Goal: Transaction & Acquisition: Subscribe to service/newsletter

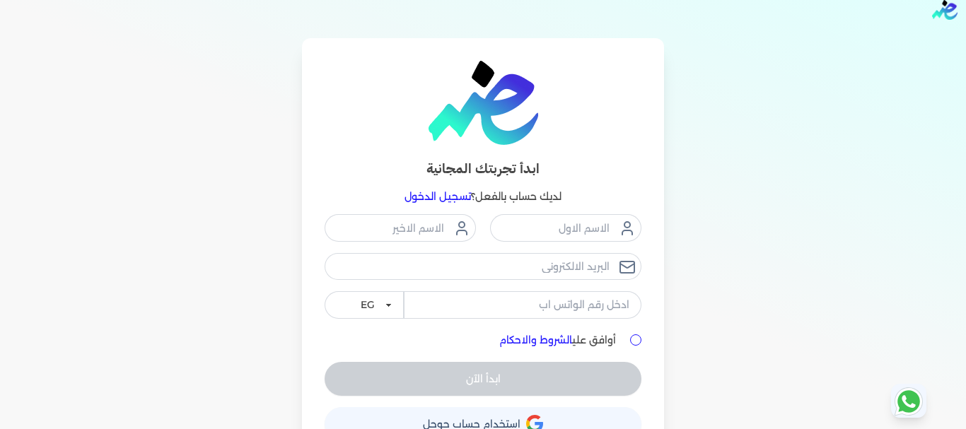
scroll to position [53, 0]
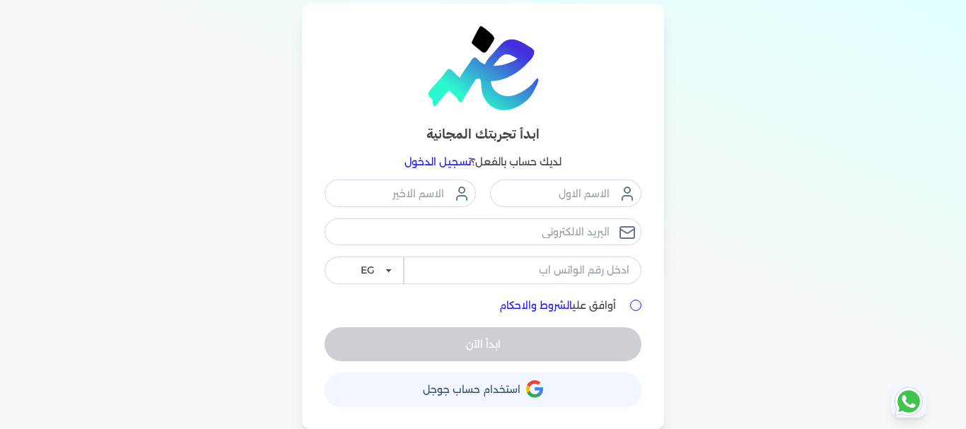
click at [431, 164] on link "تسجيل الدخول" at bounding box center [437, 162] width 66 height 13
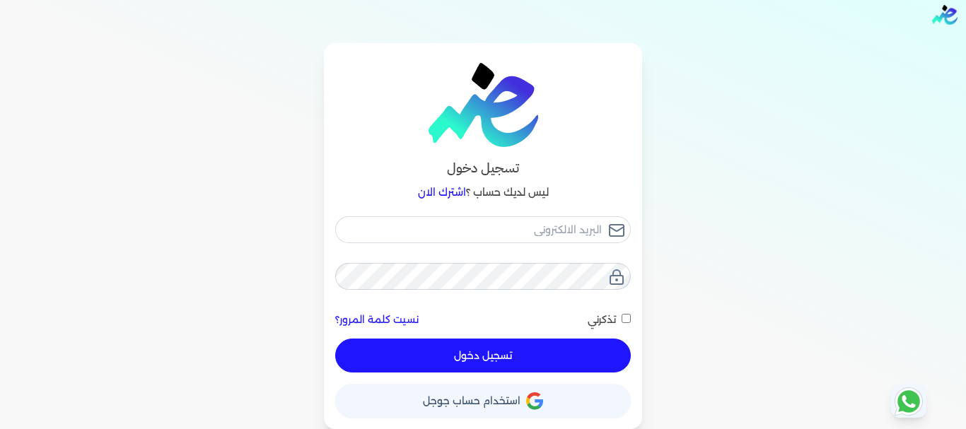
scroll to position [13, 0]
type input "[EMAIL_ADDRESS][DOMAIN_NAME]"
click at [480, 365] on button "تسجيل دخول" at bounding box center [483, 356] width 296 height 34
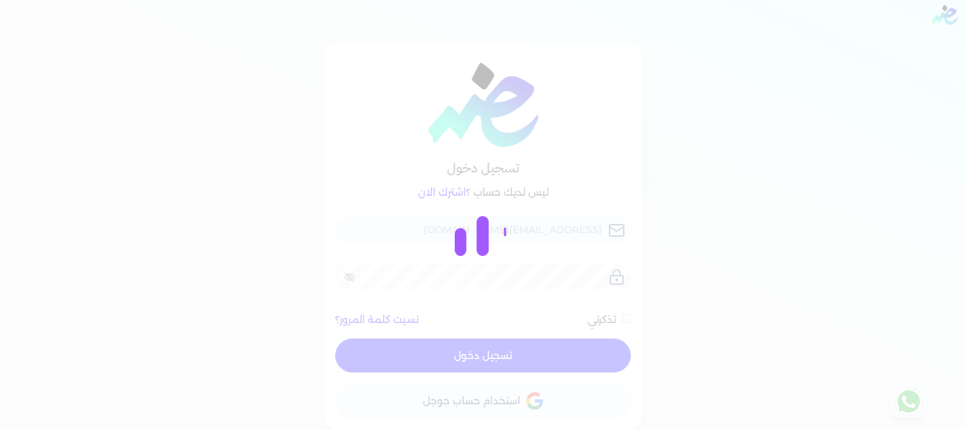
checkbox input "false"
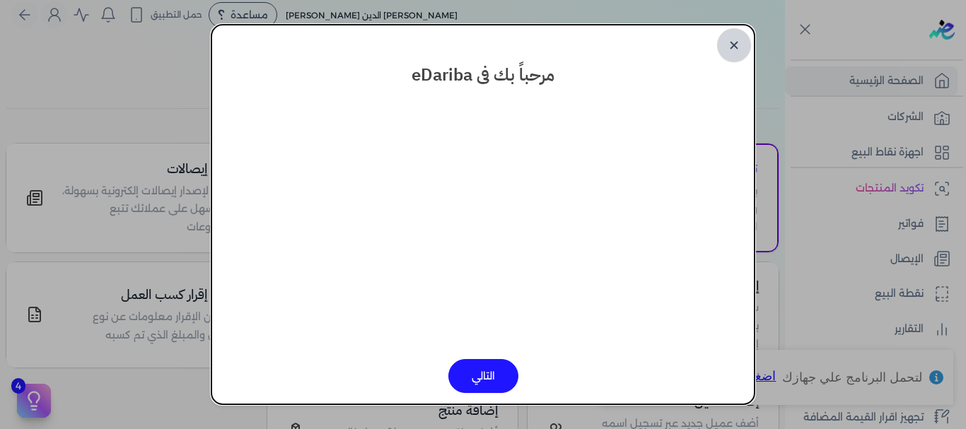
drag, startPoint x: 725, startPoint y: 42, endPoint x: 726, endPoint y: 107, distance: 65.0
click at [726, 42] on link "✕" at bounding box center [734, 45] width 34 height 34
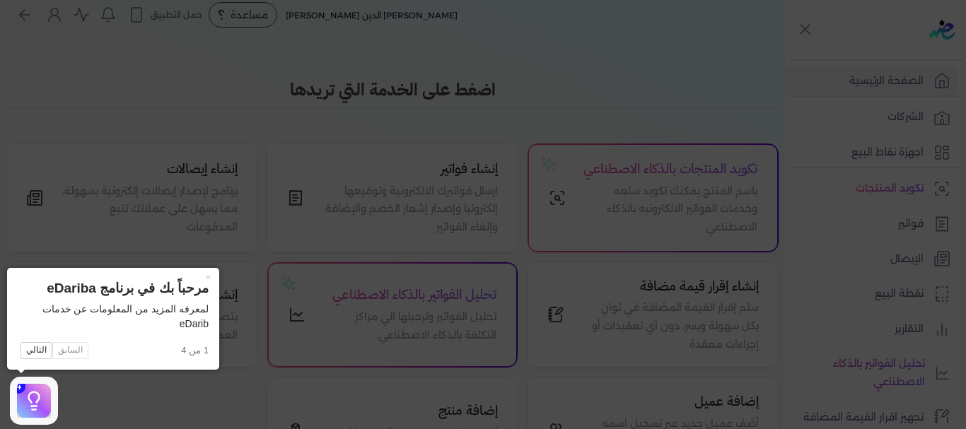
click at [112, 403] on icon at bounding box center [483, 214] width 966 height 429
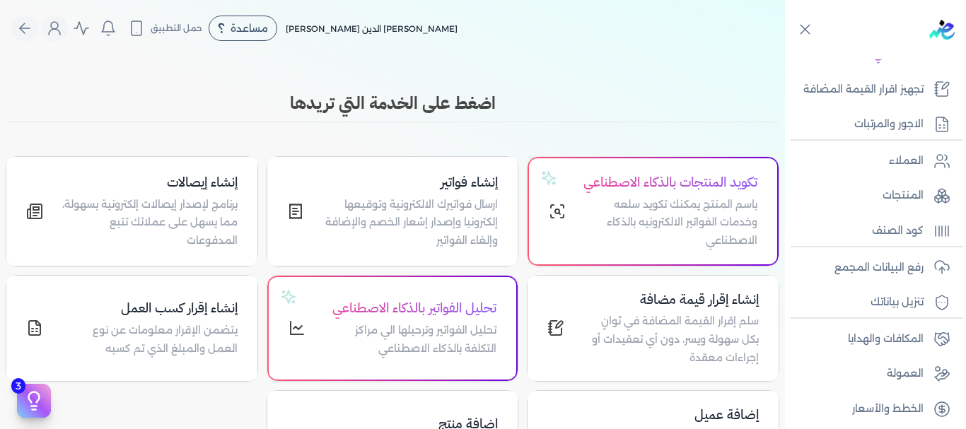
scroll to position [334, 0]
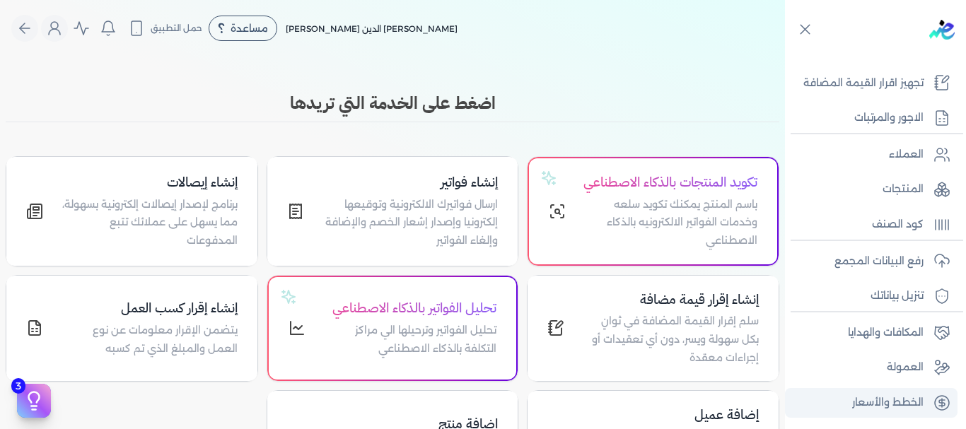
click at [887, 392] on link "الخطط والأسعار" at bounding box center [871, 403] width 172 height 30
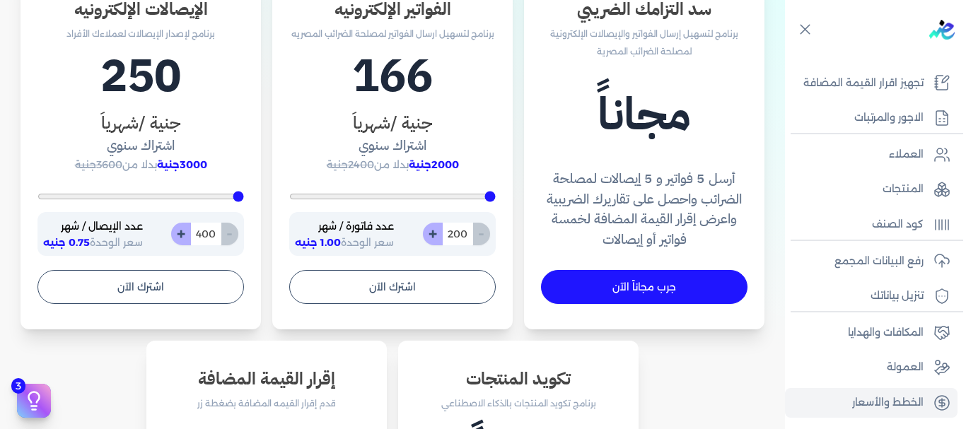
scroll to position [521, 0]
click at [231, 235] on div "- 400 +" at bounding box center [204, 233] width 67 height 23
click at [215, 237] on input "400" at bounding box center [205, 233] width 31 height 23
drag, startPoint x: 199, startPoint y: 236, endPoint x: 230, endPoint y: 236, distance: 31.1
click at [230, 236] on div "- 400 +" at bounding box center [204, 233] width 67 height 23
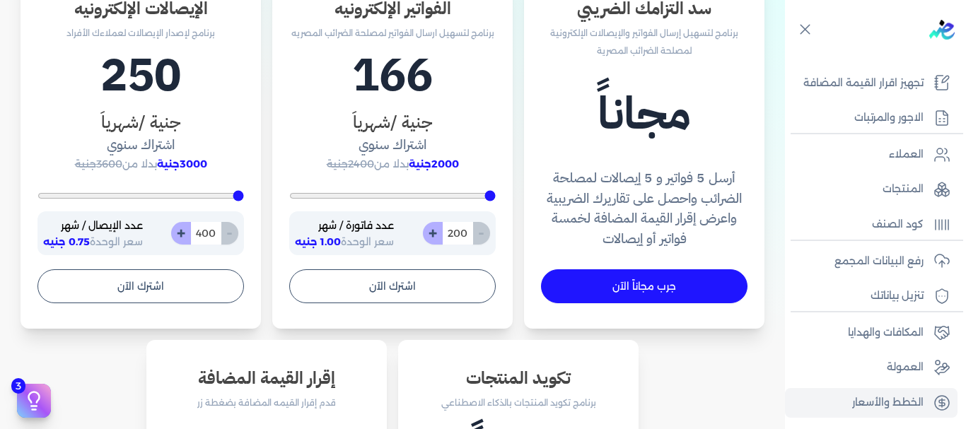
type input "2"
type input "400"
type input "20"
type input "400"
type input "200"
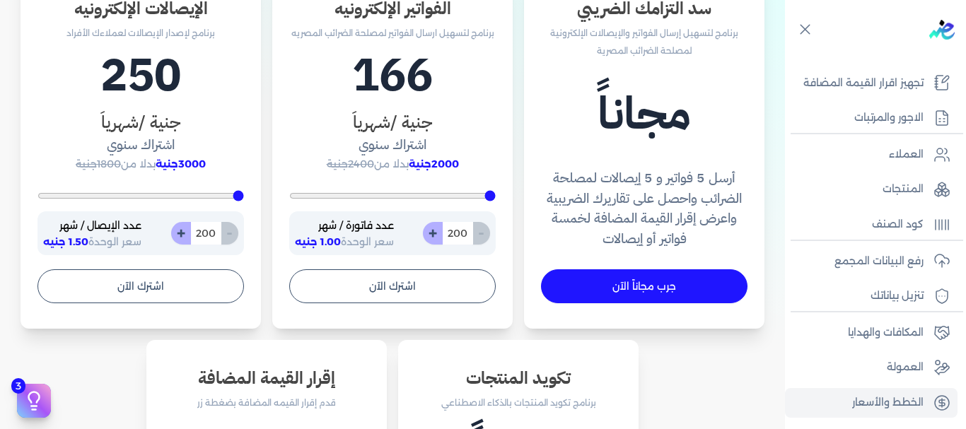
click at [187, 324] on div "الإيصالات الإلكترونيه برنامج لإصدار الإيصالات لعملاءك الأفراد 250 جنية /شهرياَ …" at bounding box center [141, 149] width 240 height 359
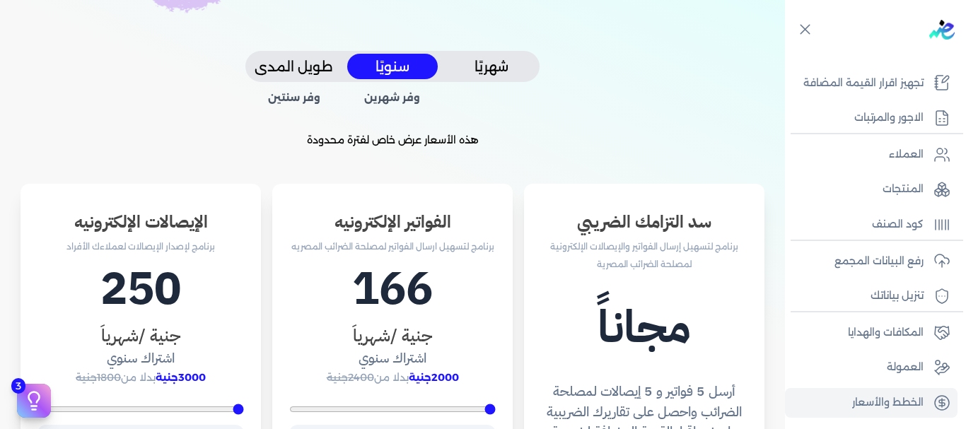
scroll to position [300, 0]
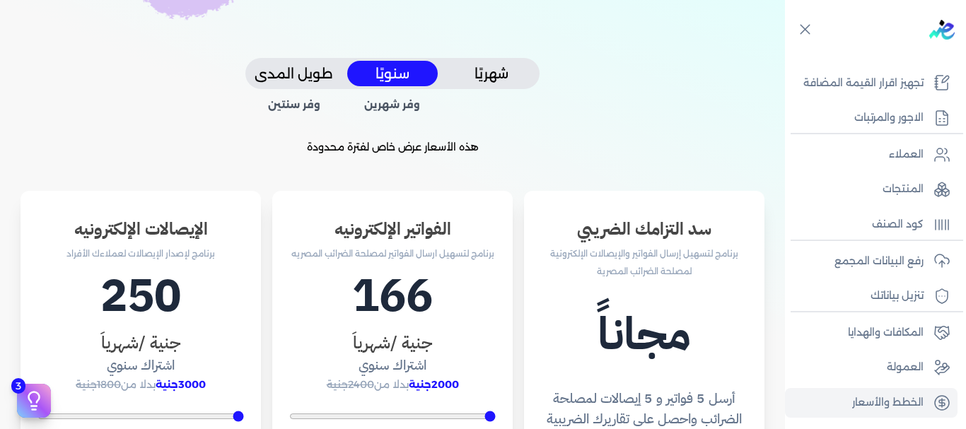
click at [505, 75] on button "شهريًا" at bounding box center [491, 74] width 90 height 26
type input "400"
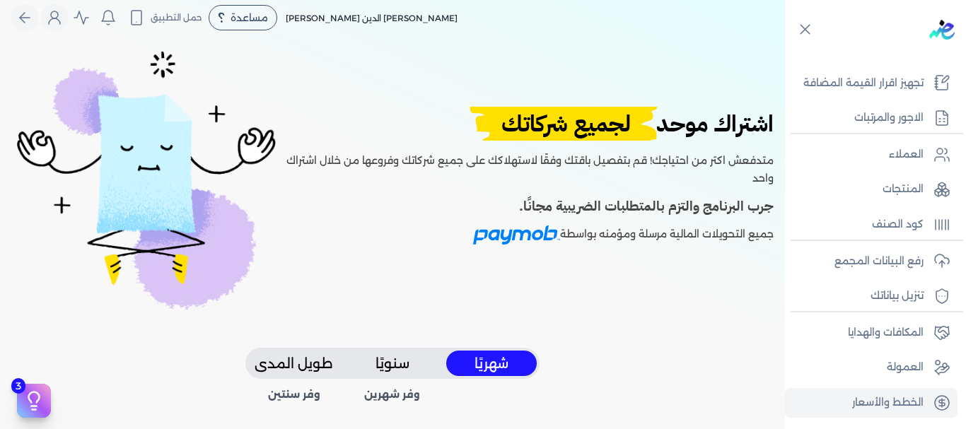
scroll to position [0, 0]
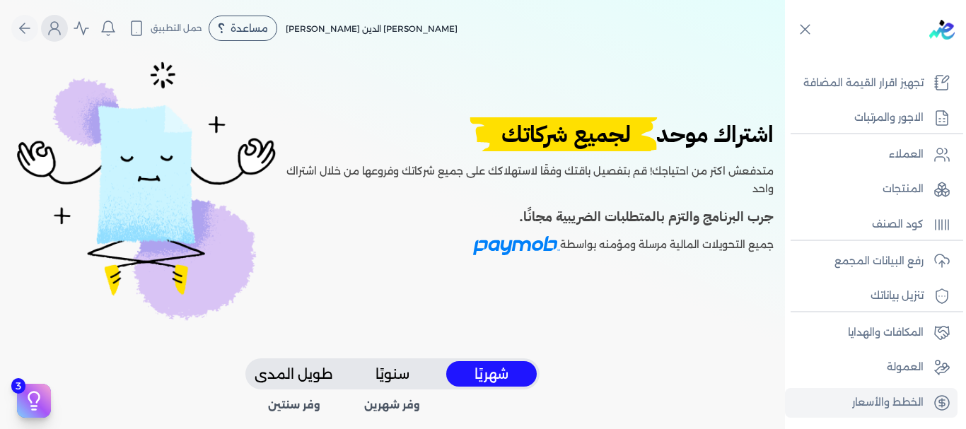
click at [62, 31] on icon "Global" at bounding box center [54, 28] width 17 height 17
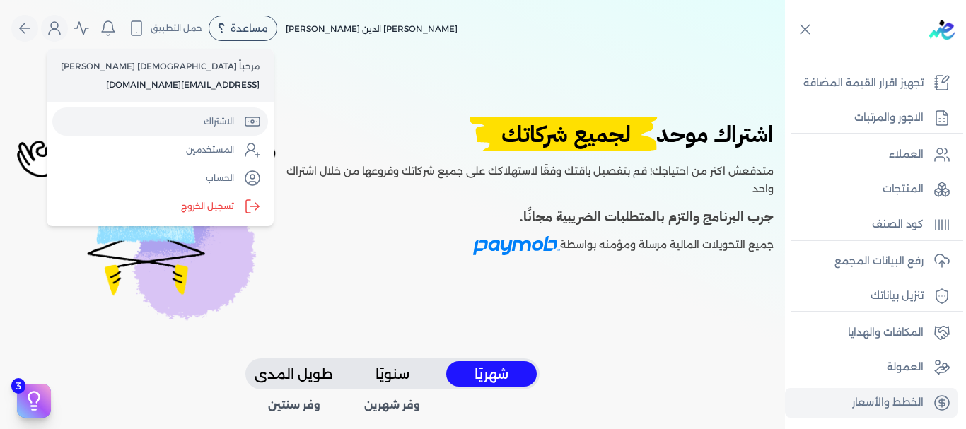
click at [137, 115] on link "الاشتراك" at bounding box center [160, 121] width 216 height 28
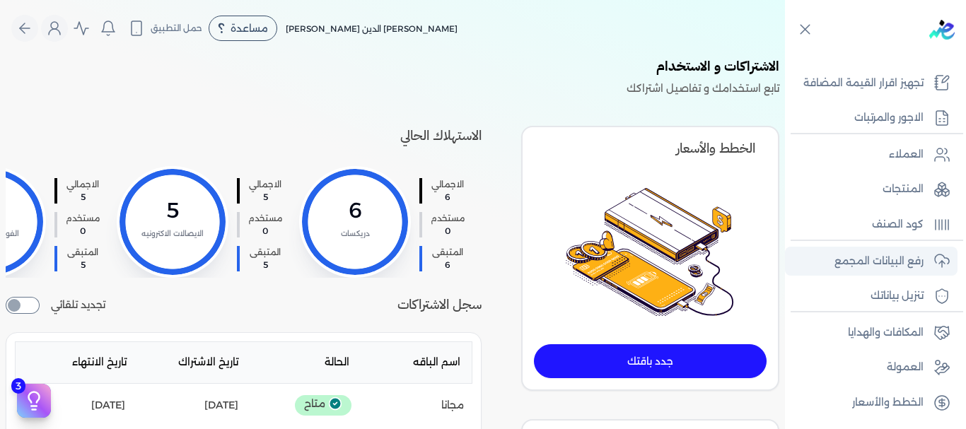
click at [873, 259] on p "رفع البيانات المجمع" at bounding box center [878, 261] width 89 height 18
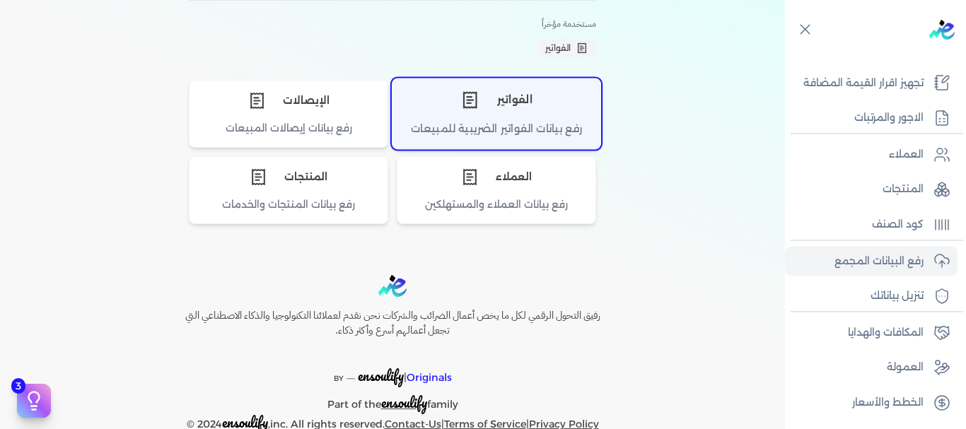
click at [504, 102] on div "الفواتير" at bounding box center [496, 99] width 208 height 42
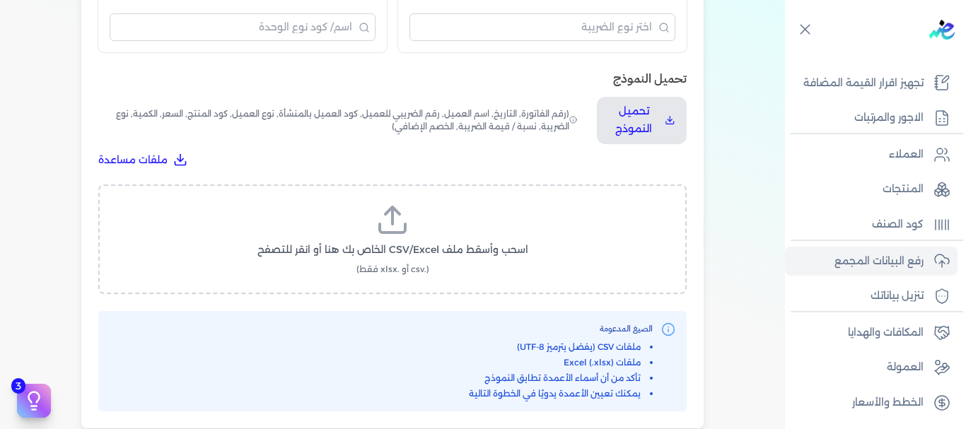
scroll to position [439, 0]
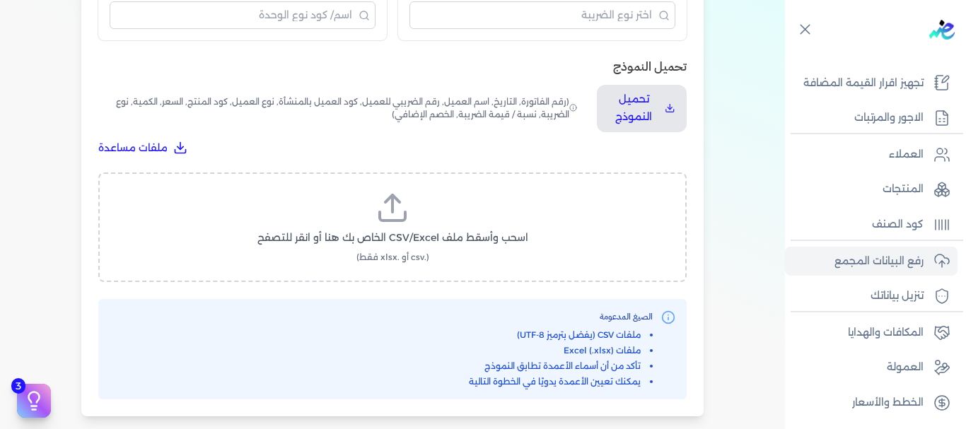
click at [406, 213] on icon at bounding box center [392, 208] width 34 height 34
click at [0, 0] on input "اسحب وأسقط ملف CSV/Excel الخاص بك هنا أو انقر للتصفح (.csv أو .xlsx فقط)" at bounding box center [0, 0] width 0 height 0
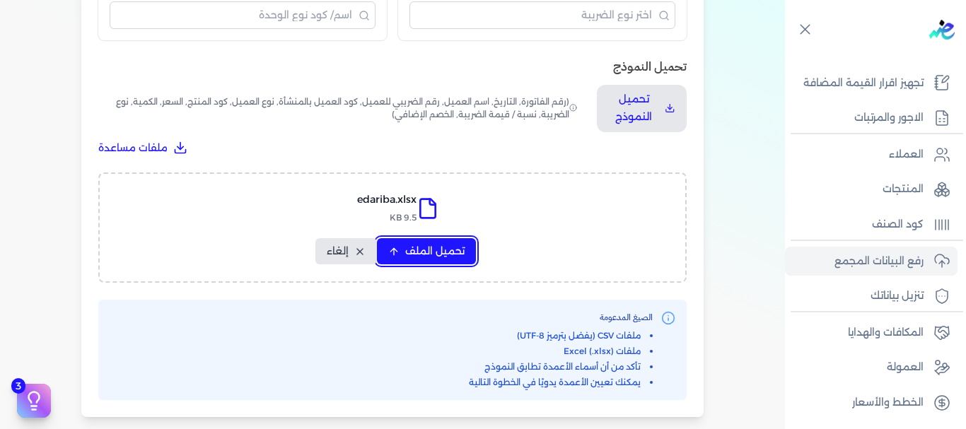
click at [440, 252] on span "تحميل الملف" at bounding box center [434, 251] width 59 height 15
select select "رقم الفاتورة"
select select "أسم العميل"
select select "الرقم الضريبي"
select select "وصف البند"
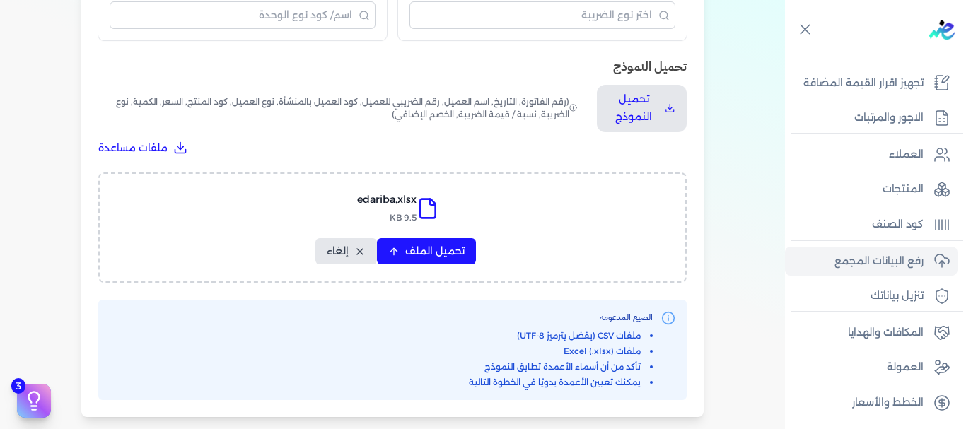
select select "سيريال المنتج"
select select "السعر"
select select "الكمية"
select select "نوع الضريبة"
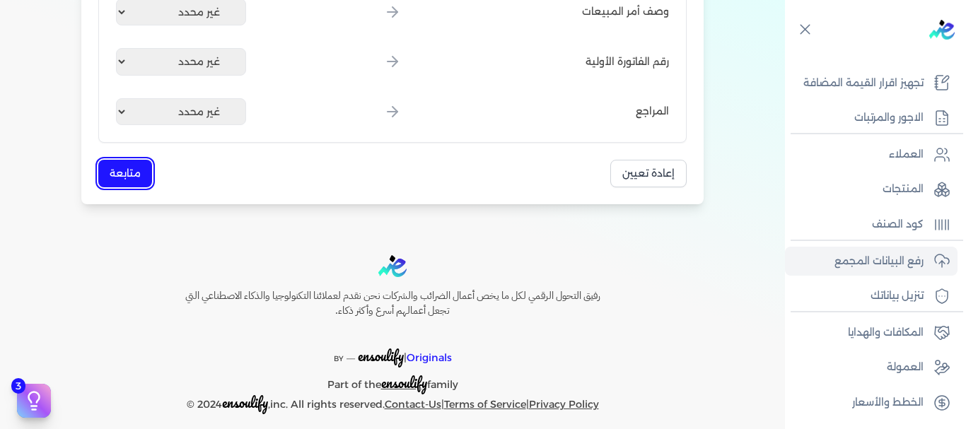
click at [130, 172] on button "متابعة" at bounding box center [125, 174] width 54 height 28
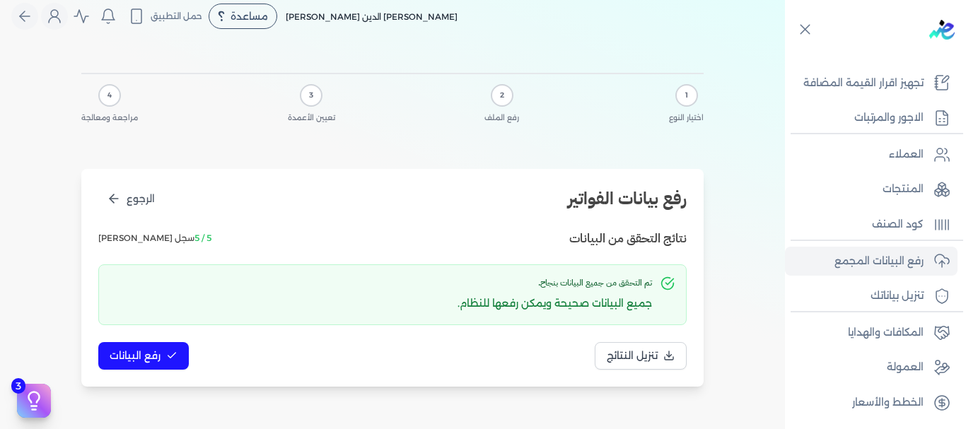
scroll to position [0, 0]
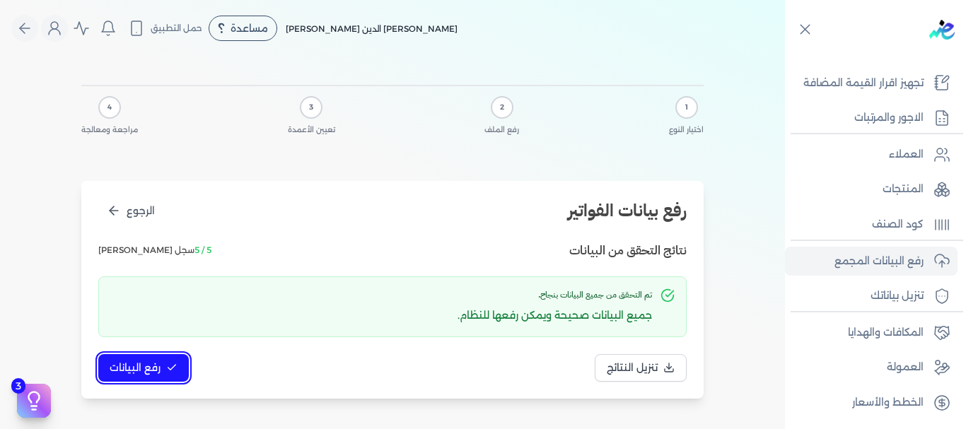
click at [146, 371] on span "رفع البيانات" at bounding box center [135, 368] width 51 height 15
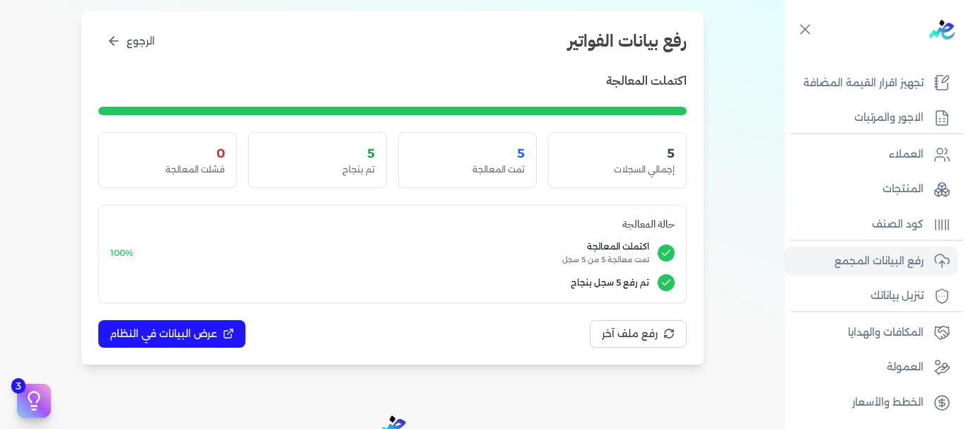
scroll to position [170, 0]
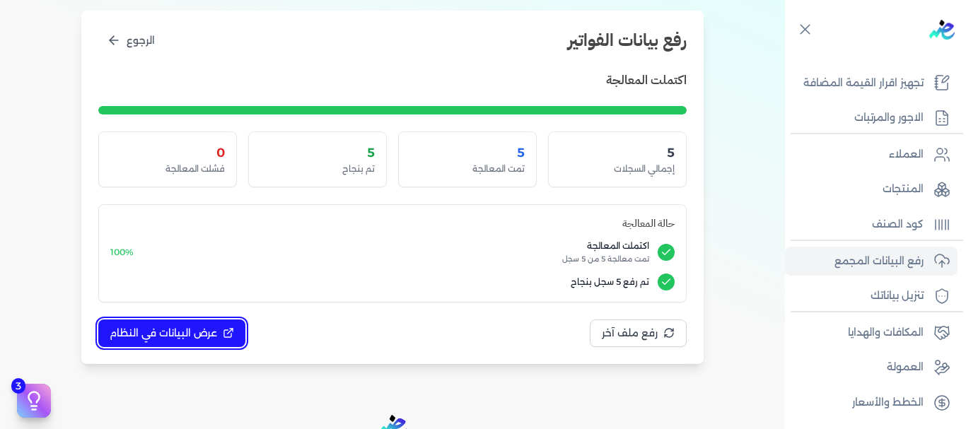
click at [180, 330] on span "عرض البيانات في النظام" at bounding box center [163, 333] width 107 height 15
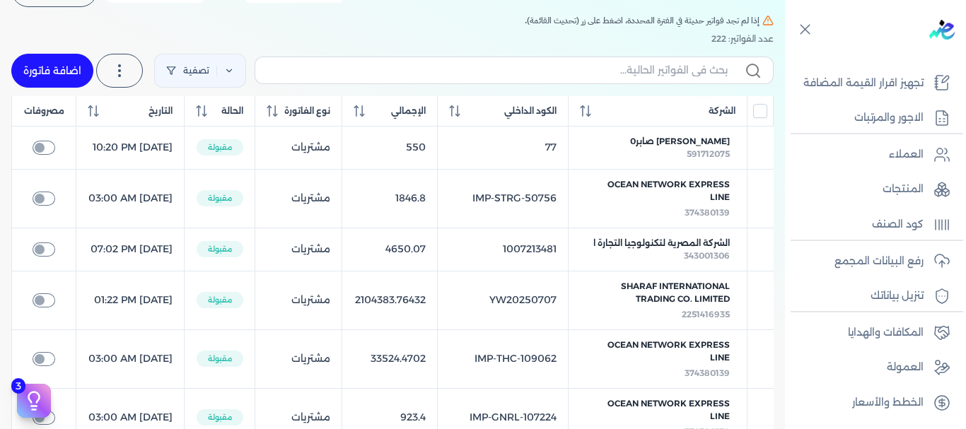
scroll to position [127, 0]
click at [99, 110] on span at bounding box center [93, 110] width 11 height 13
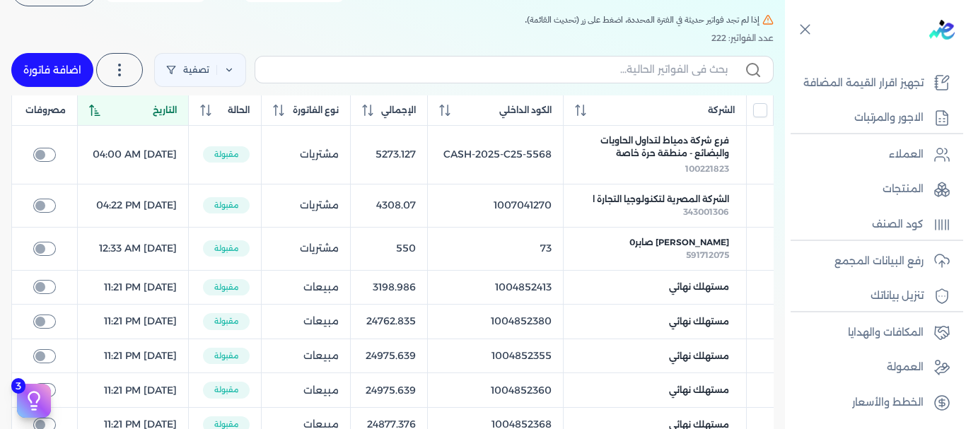
click at [100, 110] on span at bounding box center [94, 110] width 11 height 13
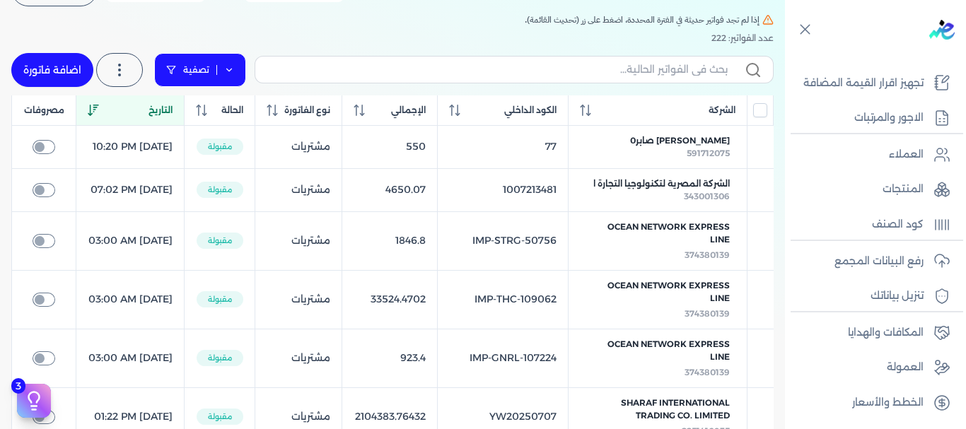
click at [215, 67] on link "تصفية" at bounding box center [200, 70] width 92 height 34
click at [213, 74] on link "تصفية" at bounding box center [200, 70] width 92 height 34
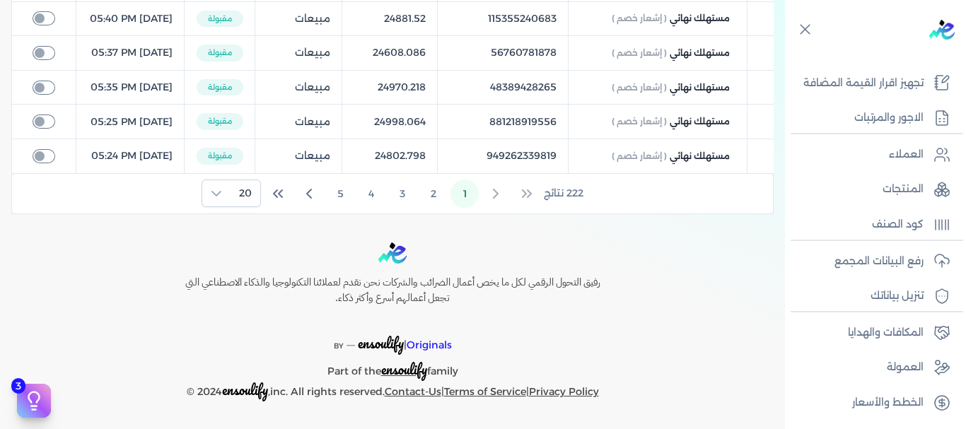
scroll to position [1102, 0]
click at [338, 208] on button "5" at bounding box center [340, 194] width 28 height 28
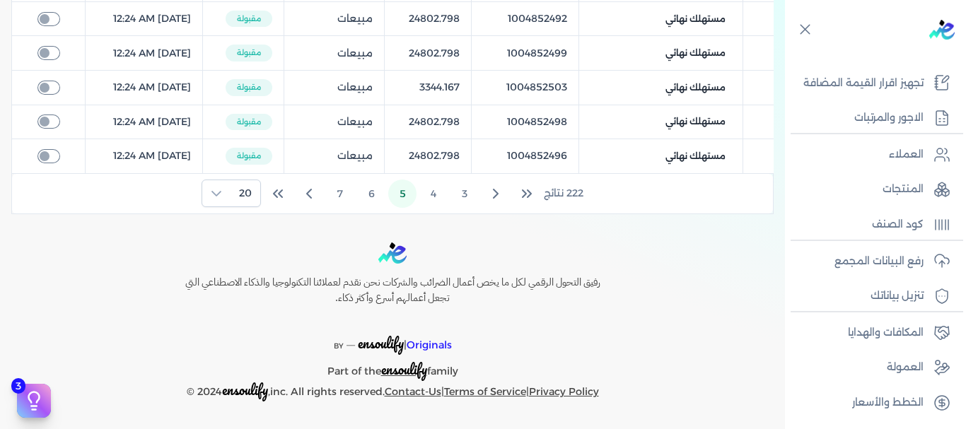
scroll to position [766, 0]
click at [433, 195] on button "4" at bounding box center [433, 194] width 28 height 28
click at [472, 197] on button "2" at bounding box center [464, 194] width 28 height 28
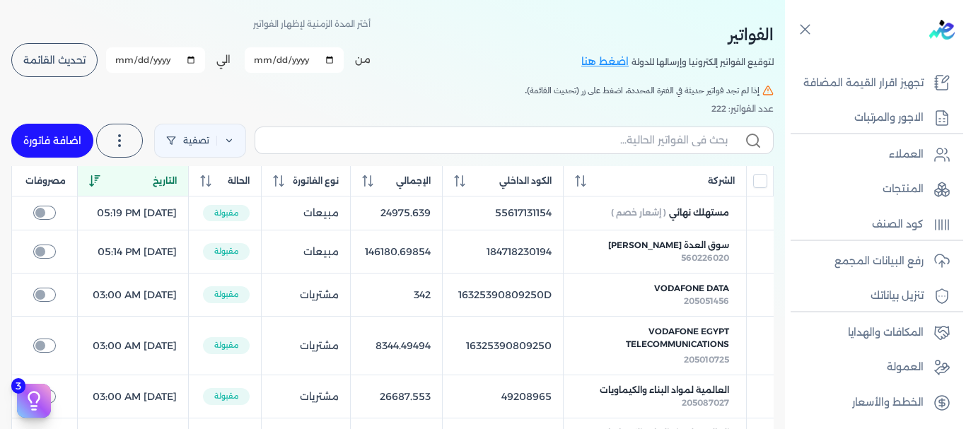
scroll to position [57, 0]
click at [597, 194] on th "الشركة" at bounding box center [654, 180] width 183 height 30
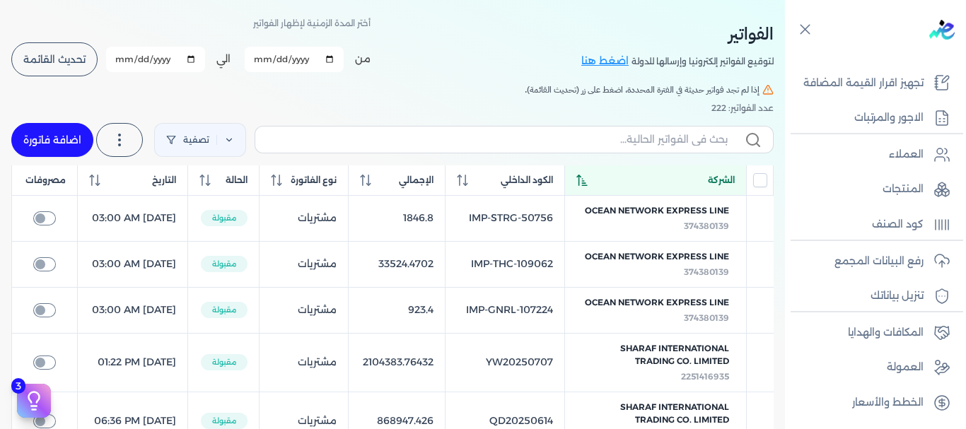
click at [597, 194] on th "الشركة" at bounding box center [656, 180] width 182 height 30
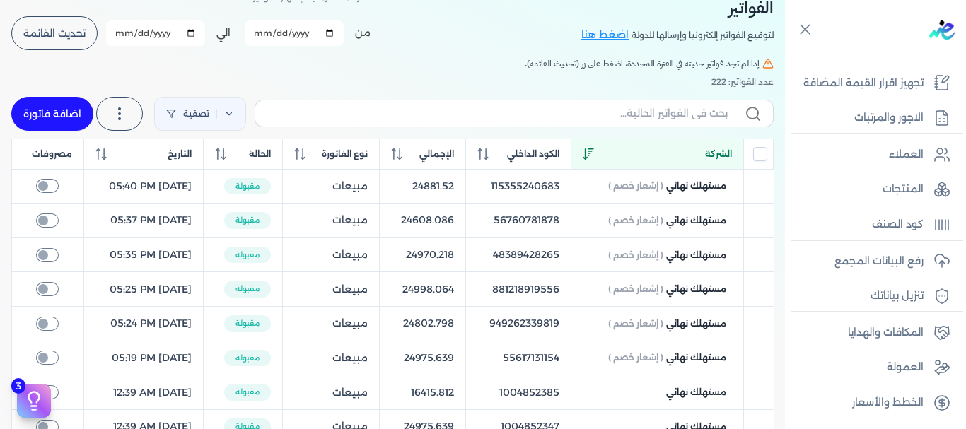
scroll to position [0, 0]
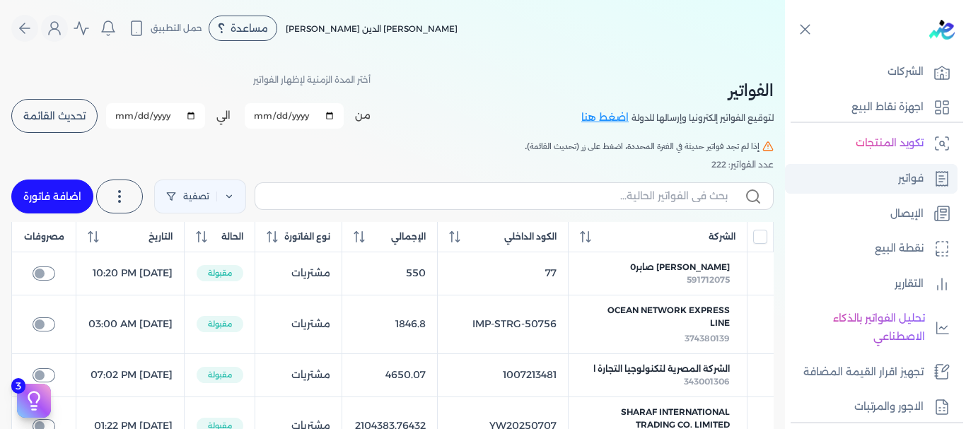
scroll to position [47, 0]
click at [886, 170] on link "فواتير" at bounding box center [871, 178] width 172 height 30
click at [883, 177] on link "فواتير" at bounding box center [871, 178] width 172 height 30
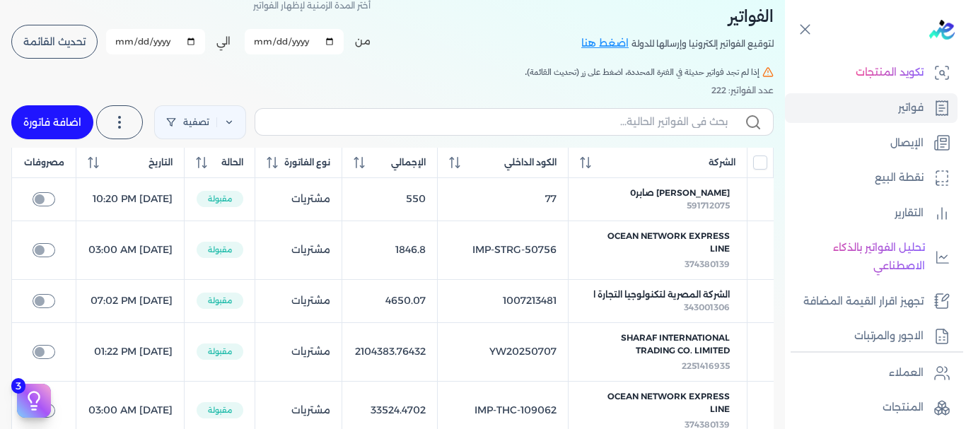
scroll to position [75, 0]
click at [64, 26] on button "تحديث القائمة" at bounding box center [54, 41] width 86 height 34
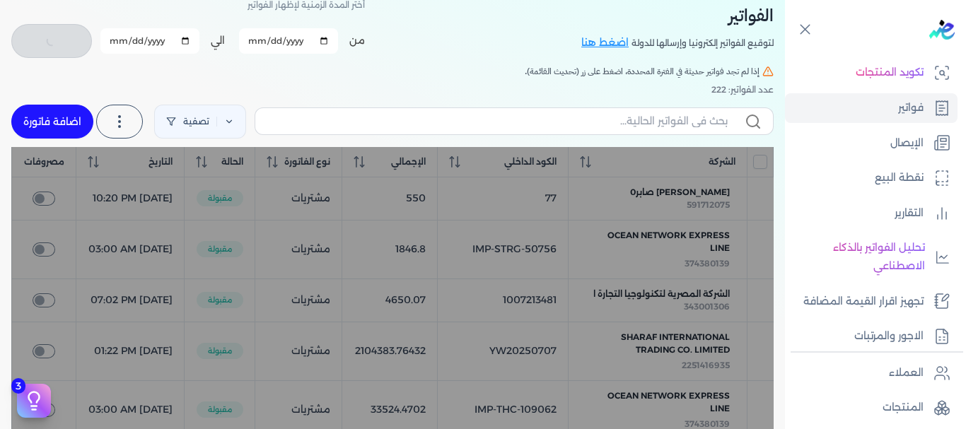
checkbox input "false"
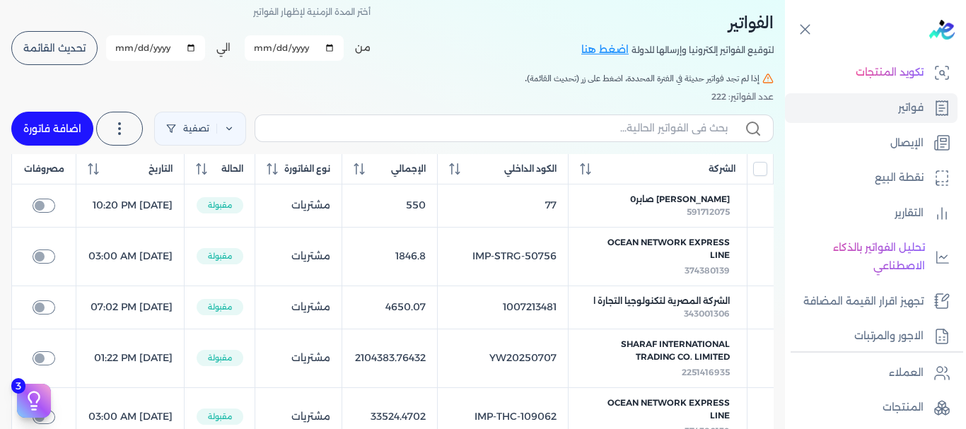
scroll to position [67, 0]
click at [195, 47] on input "[DATE]" at bounding box center [155, 48] width 99 height 25
type input "[DATE]"
click at [70, 57] on button "تحديث القائمة" at bounding box center [54, 49] width 86 height 34
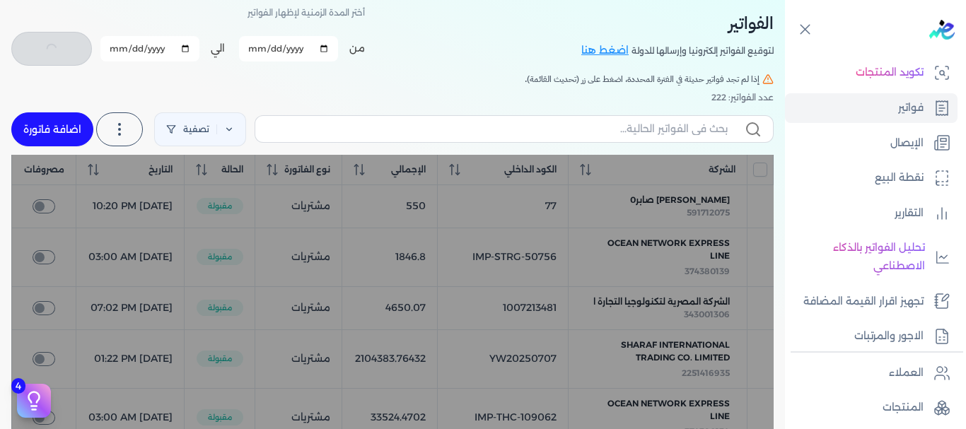
checkbox input "false"
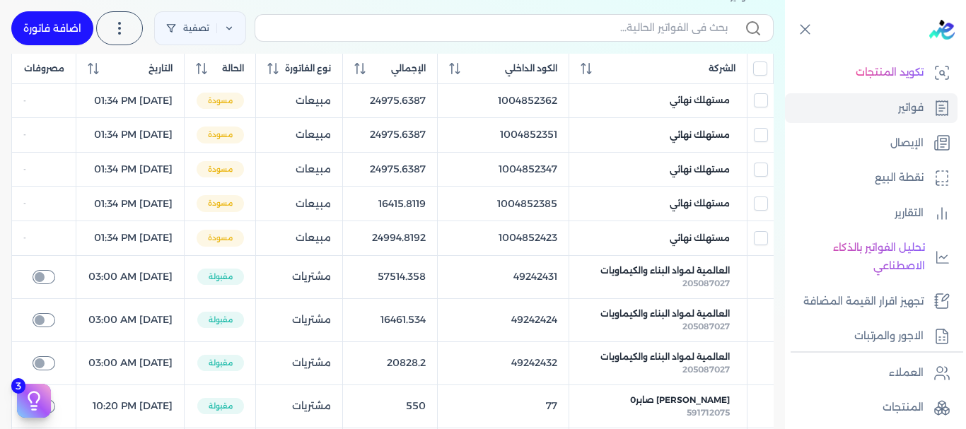
scroll to position [170, 0]
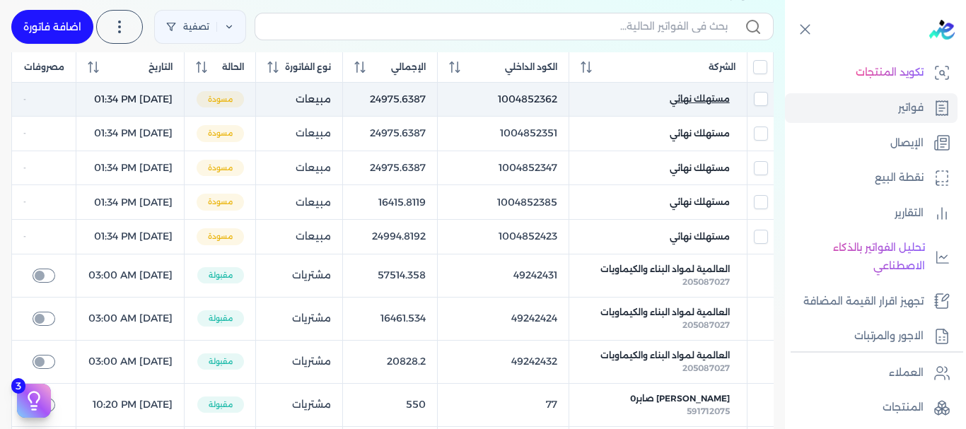
click at [708, 105] on span "مستهلك نهائي" at bounding box center [699, 99] width 60 height 13
checkbox input "true"
checkbox input "false"
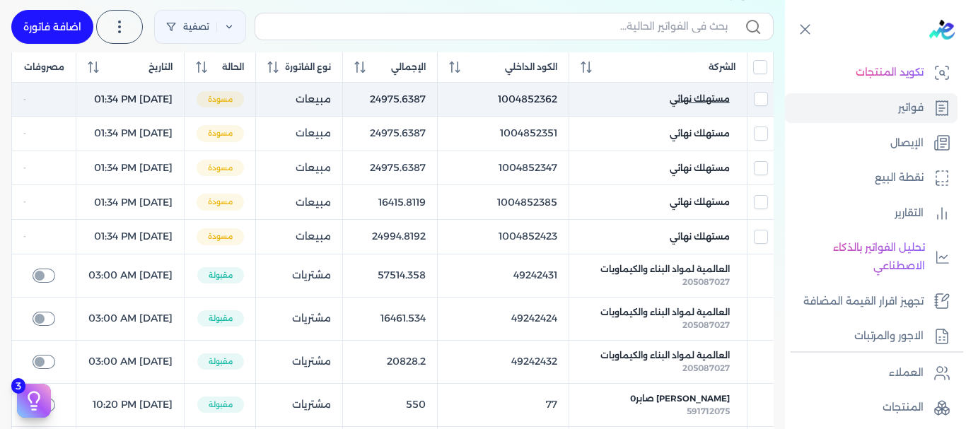
checkbox input "false"
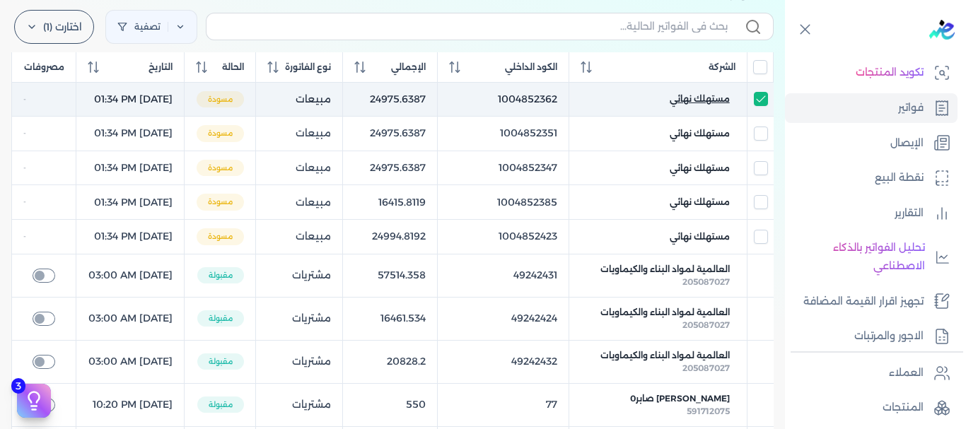
select select "EGP"
select select "B"
select select "EGS"
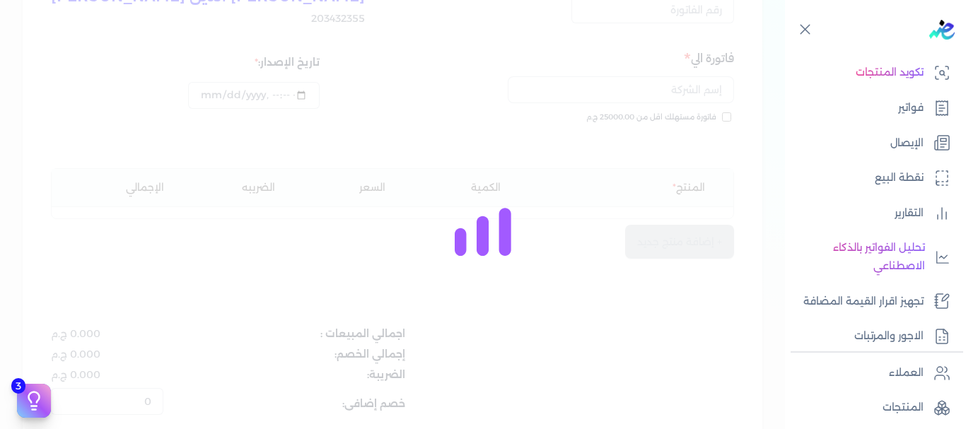
scroll to position [184, 0]
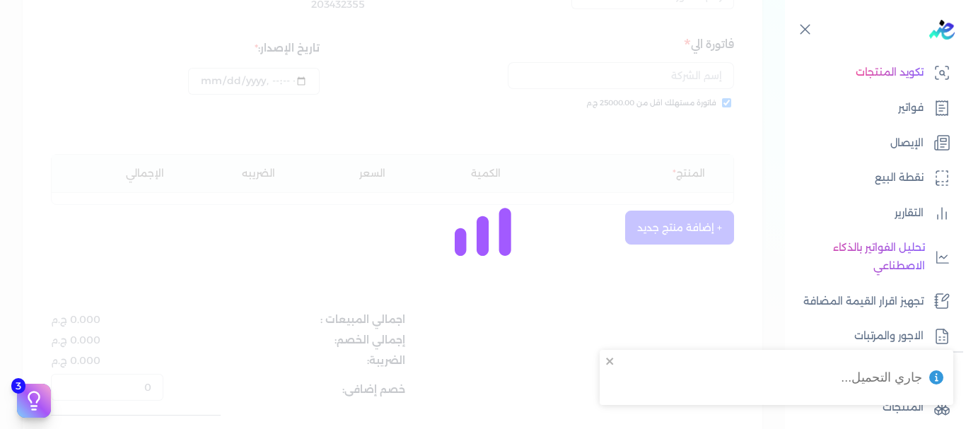
type input "1004852362"
checkbox input "true"
type input "[DATE]T13:34:59"
type input "[DATE]"
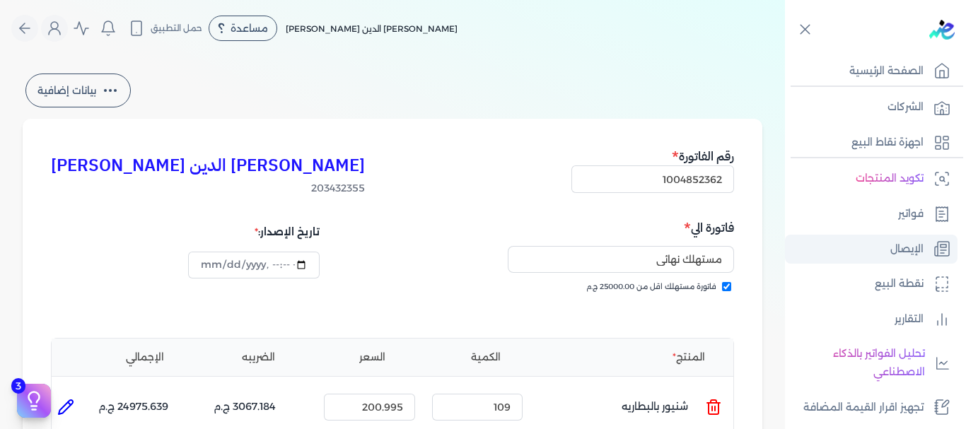
scroll to position [0, 0]
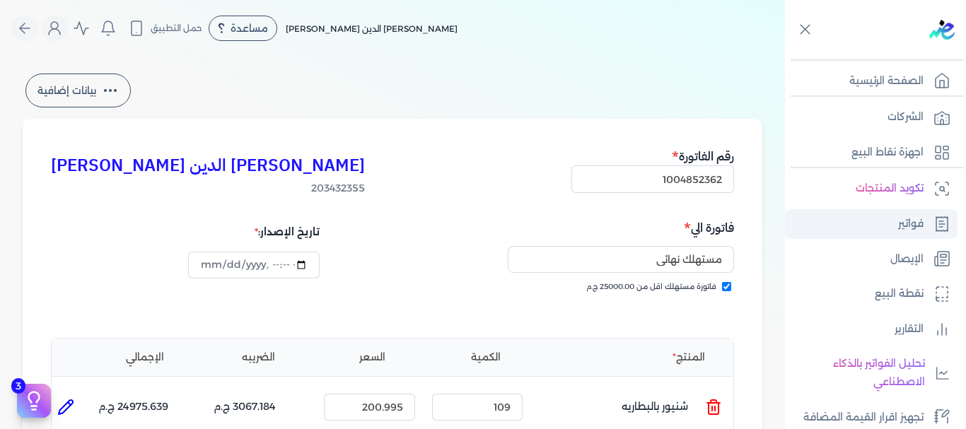
click at [913, 221] on p "فواتير" at bounding box center [910, 224] width 25 height 18
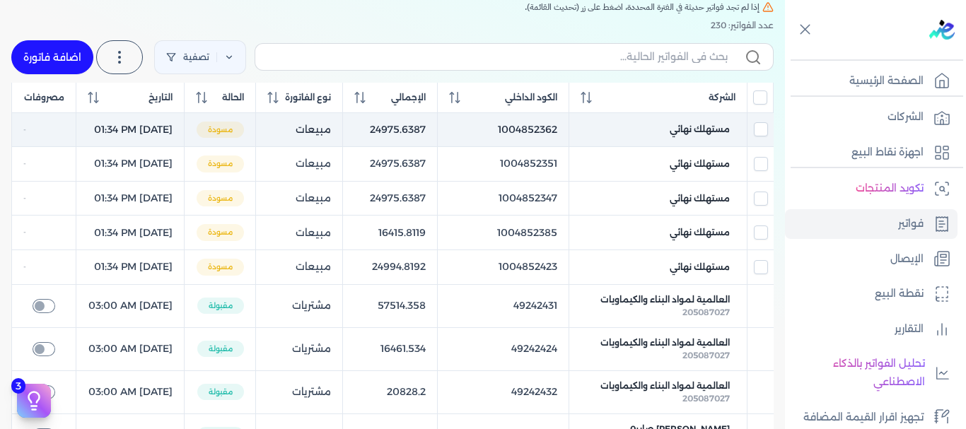
scroll to position [140, 0]
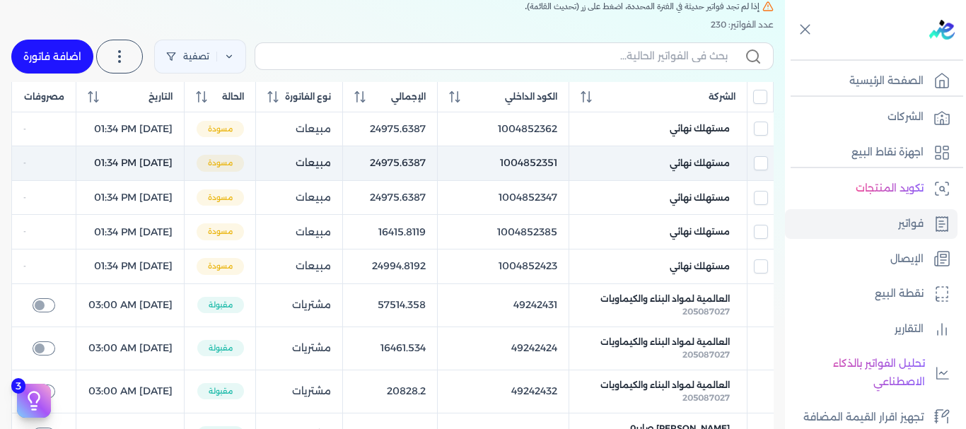
drag, startPoint x: 754, startPoint y: 150, endPoint x: 764, endPoint y: 186, distance: 37.2
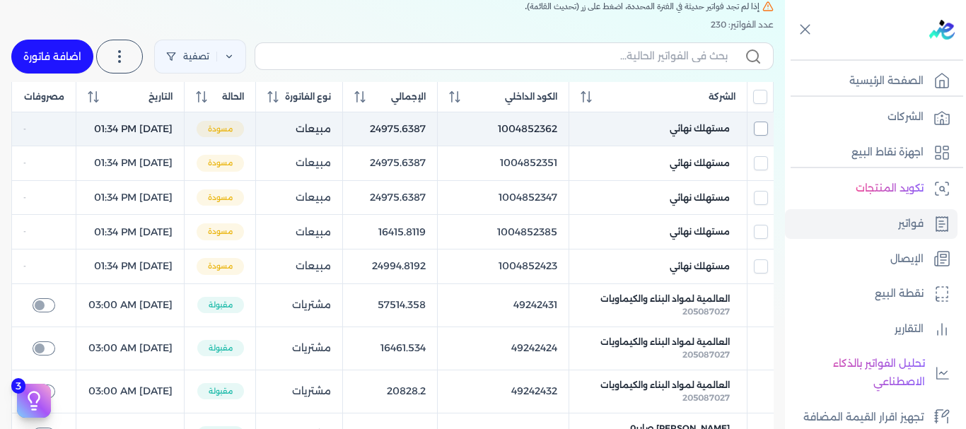
click at [760, 136] on input "checkbox" at bounding box center [761, 129] width 14 height 14
checkbox input "true"
checkbox input "false"
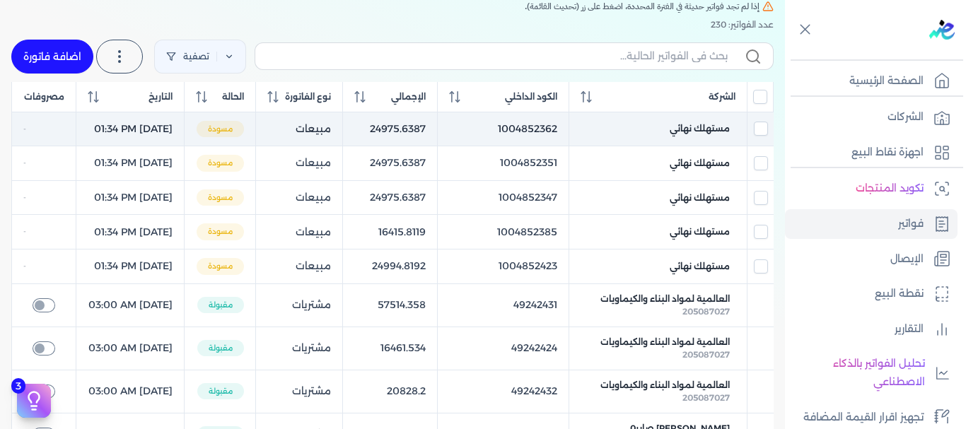
checkbox input "false"
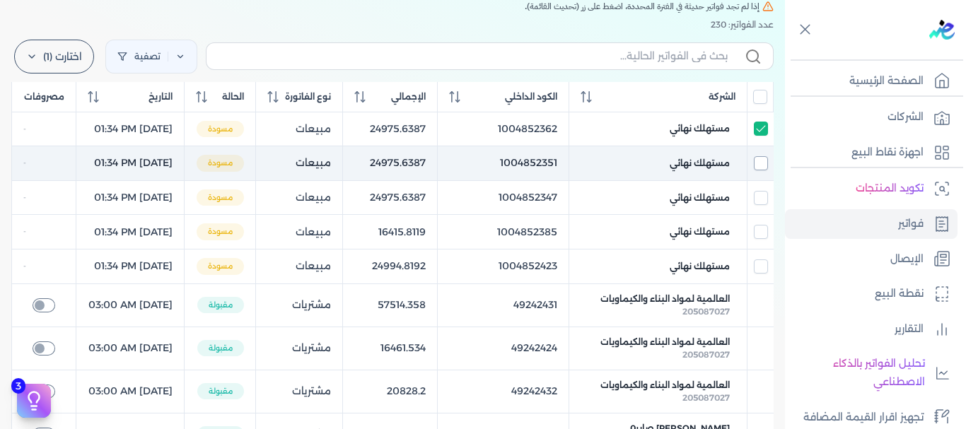
click at [764, 170] on input "checkbox" at bounding box center [761, 163] width 14 height 14
checkbox input "true"
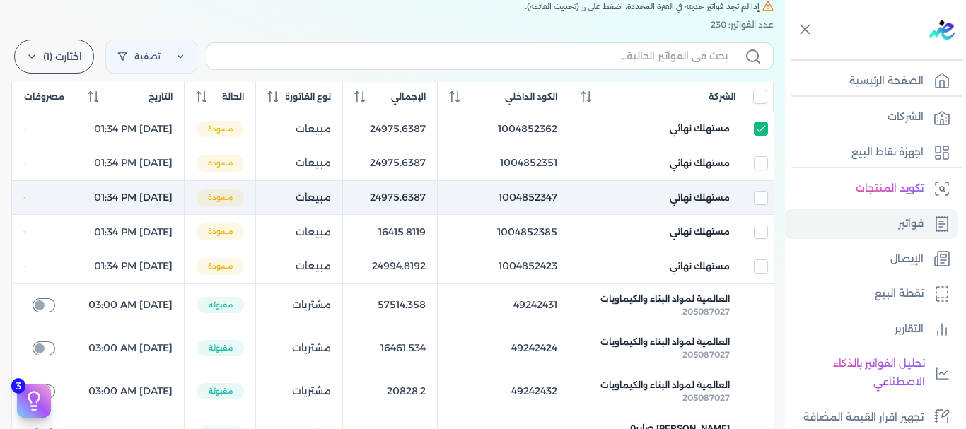
checkbox input "true"
checkbox input "false"
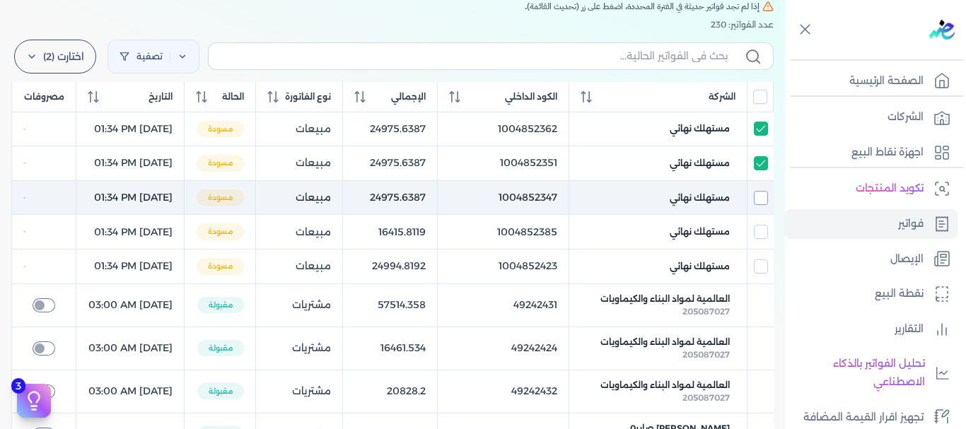
click at [763, 205] on input "checkbox" at bounding box center [761, 198] width 14 height 14
checkbox input "true"
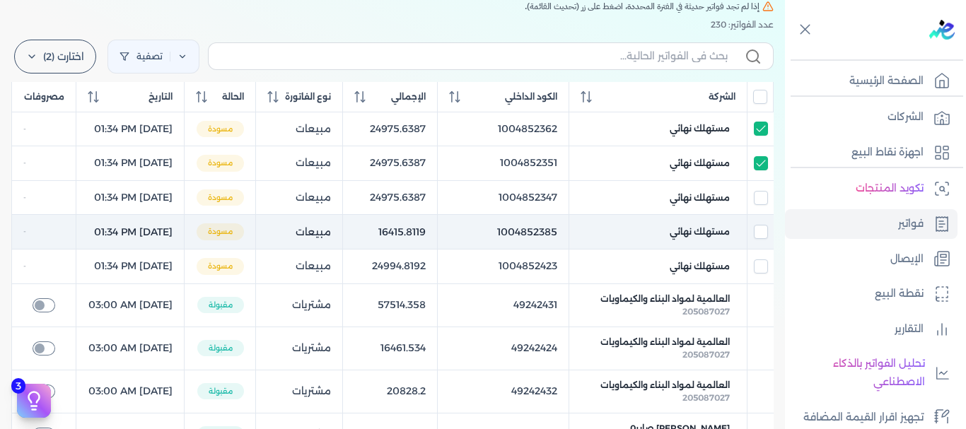
checkbox input "true"
checkbox input "false"
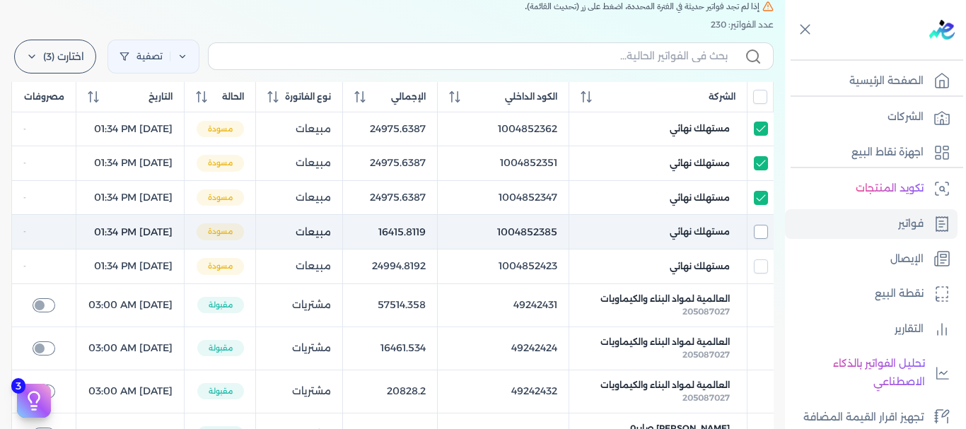
click at [761, 239] on input "checkbox" at bounding box center [761, 232] width 14 height 14
checkbox input "true"
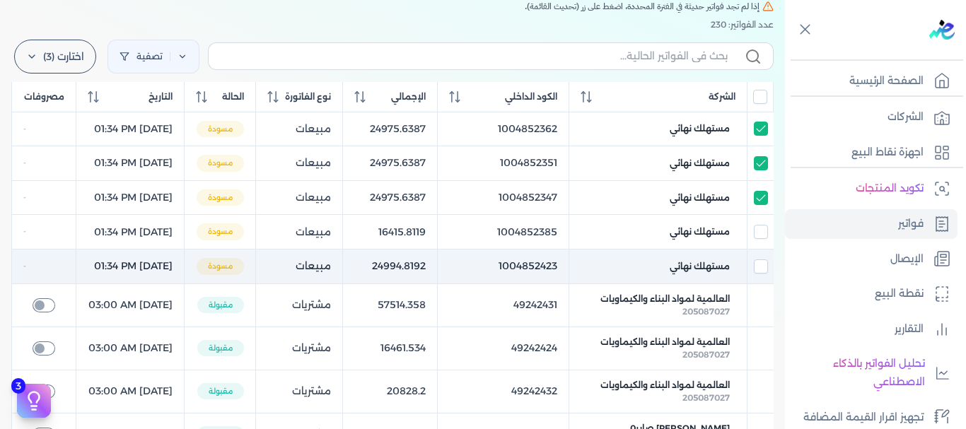
checkbox input "true"
checkbox input "false"
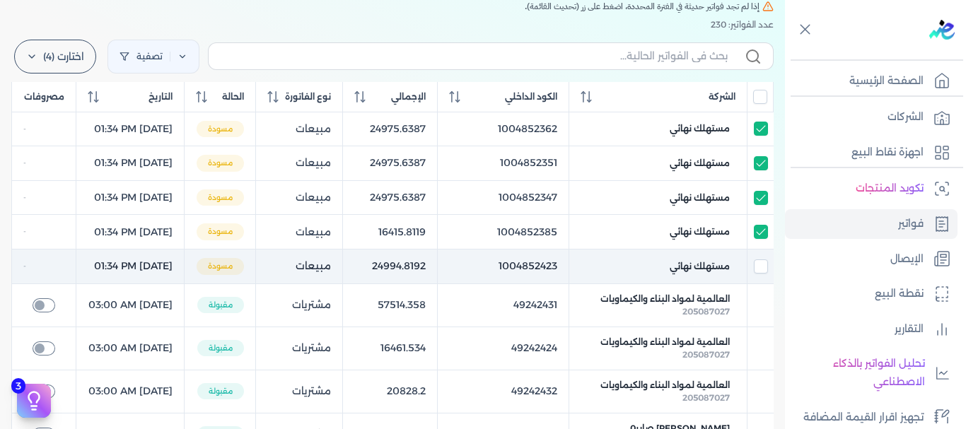
click at [771, 284] on td at bounding box center [760, 267] width 26 height 35
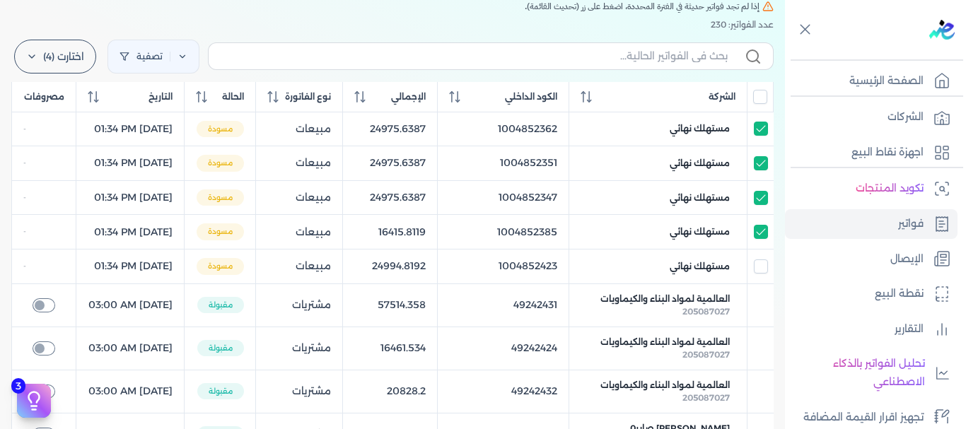
checkbox input "true"
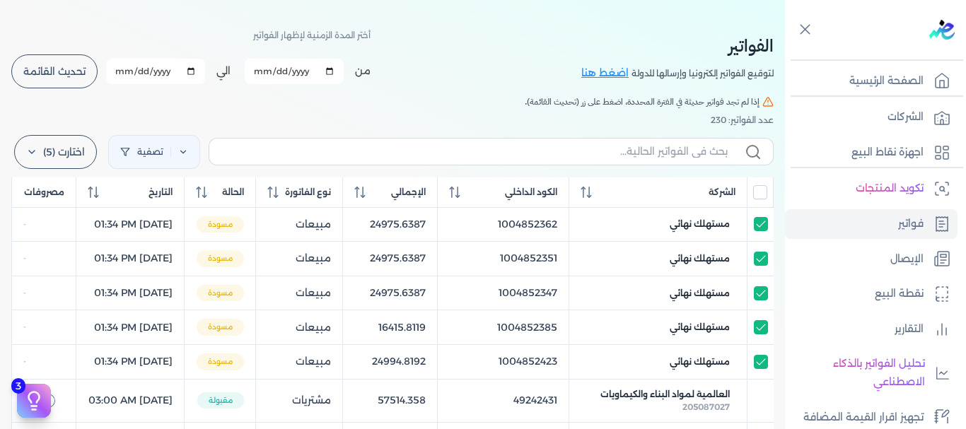
scroll to position [0, 0]
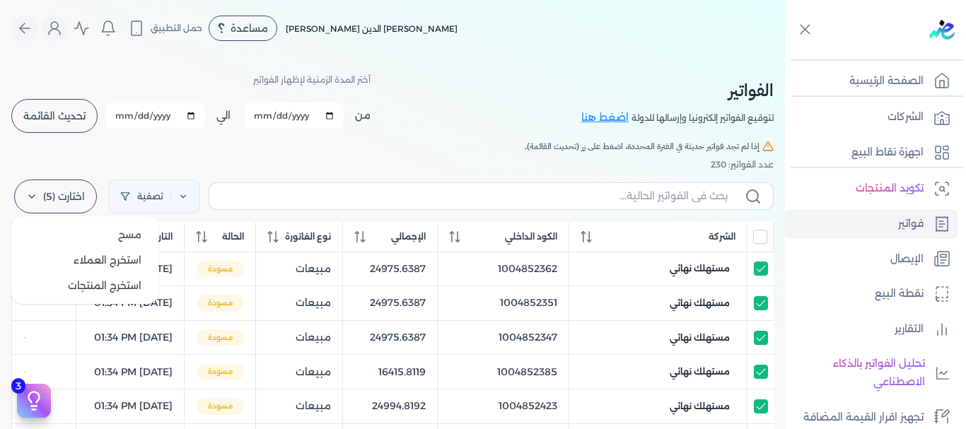
click at [37, 202] on label "اختارت (5)" at bounding box center [55, 197] width 83 height 34
click at [117, 230] on button "مسح" at bounding box center [85, 234] width 136 height 25
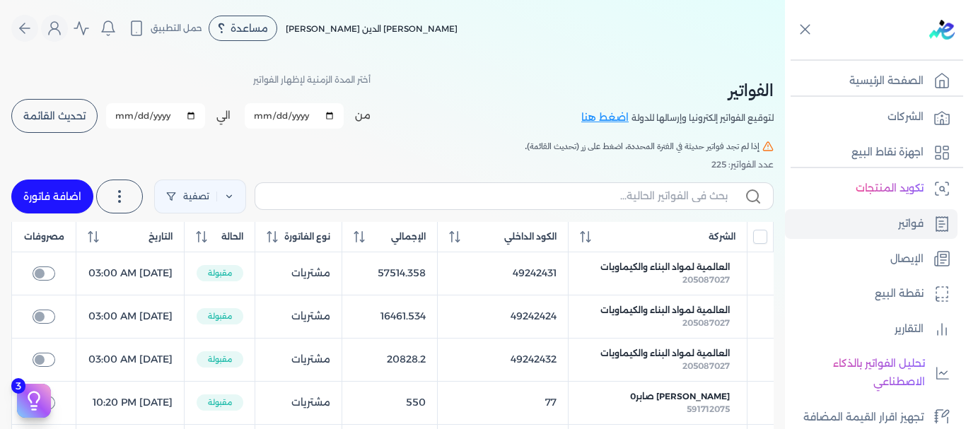
checkbox input "false"
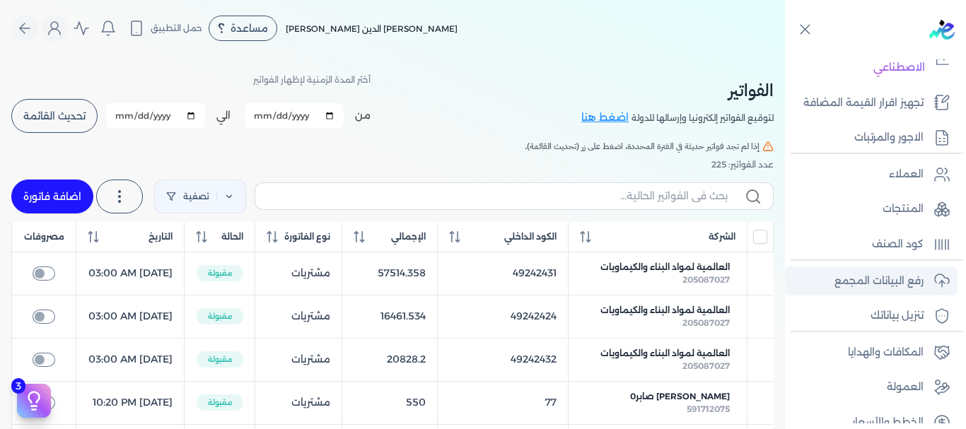
scroll to position [315, 0]
click at [883, 280] on p "رفع البيانات المجمع" at bounding box center [878, 280] width 89 height 18
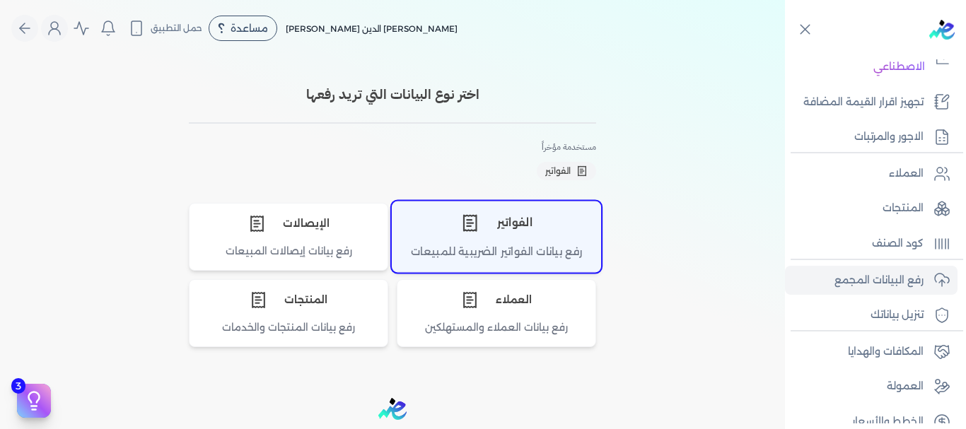
click at [520, 235] on div "الفواتير" at bounding box center [496, 222] width 208 height 42
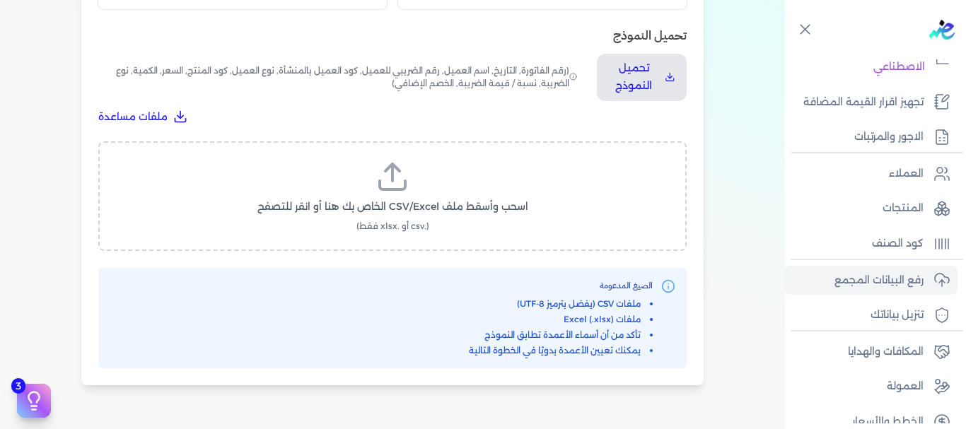
scroll to position [475, 0]
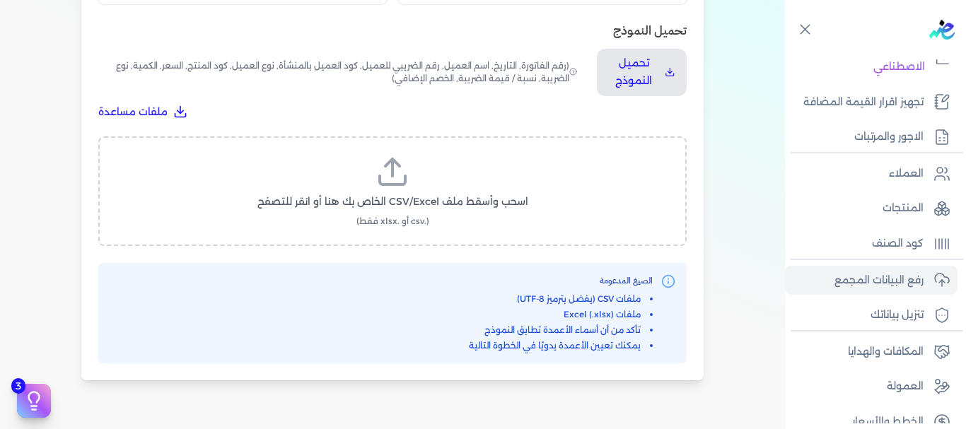
click at [400, 198] on span "اسحب وأسقط ملف CSV/Excel الخاص بك هنا أو انقر للتصفح" at bounding box center [392, 201] width 271 height 15
click at [0, 0] on input "اسحب وأسقط ملف CSV/Excel الخاص بك هنا أو انقر للتصفح (.csv أو .xlsx فقط)" at bounding box center [0, 0] width 0 height 0
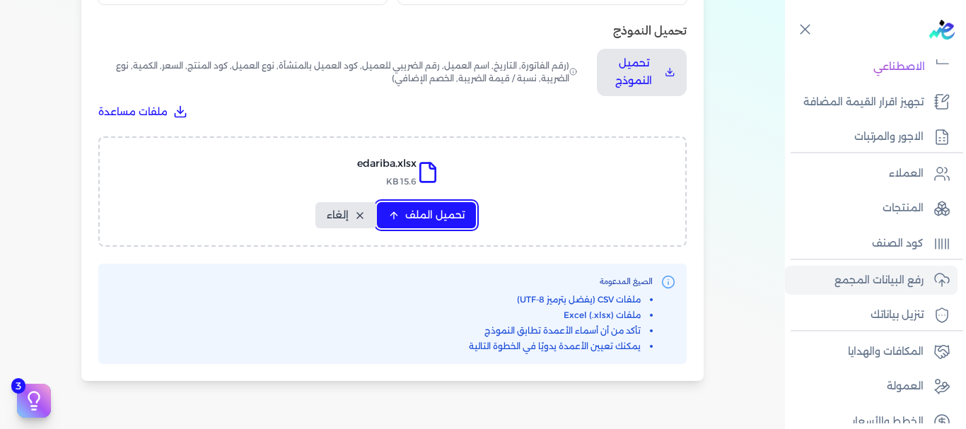
click at [452, 219] on span "تحميل الملف" at bounding box center [434, 215] width 59 height 15
select select "رقم الفاتورة"
select select "أسم العميل"
select select "الرقم الضريبي"
select select "وصف البند"
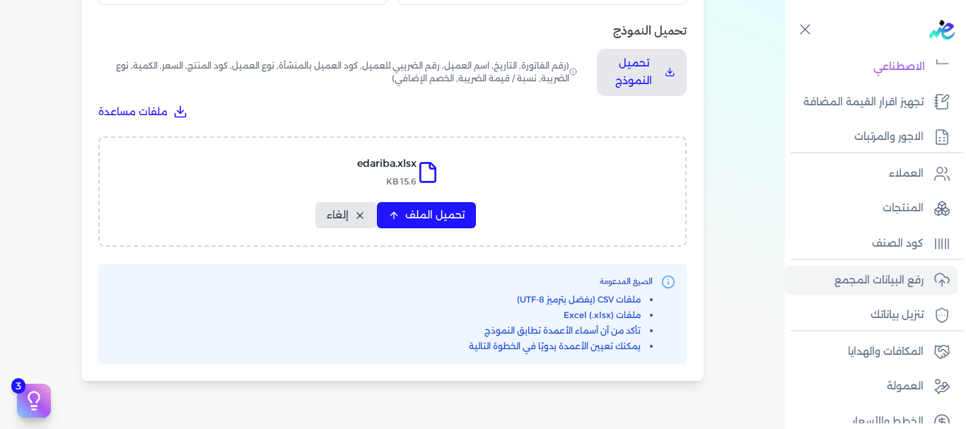
select select "سيريال المنتج"
select select "السعر"
select select "الكمية"
select select "نوع الضريبة"
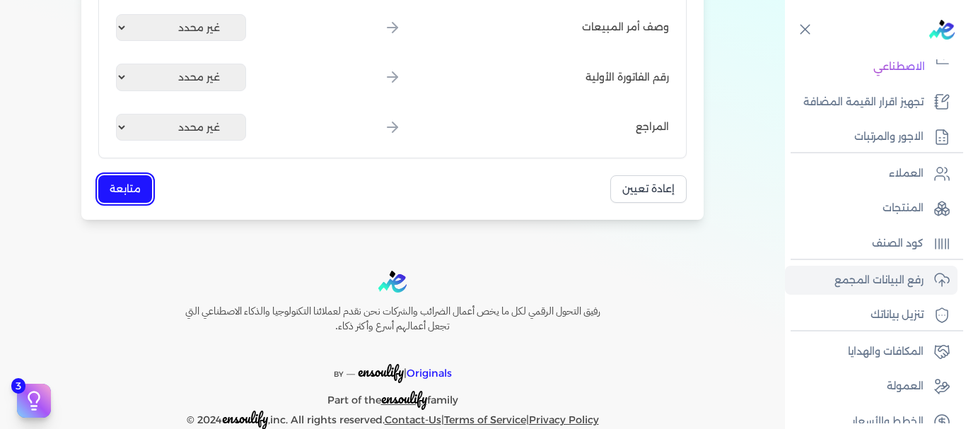
click at [126, 189] on button "متابعة" at bounding box center [125, 189] width 54 height 28
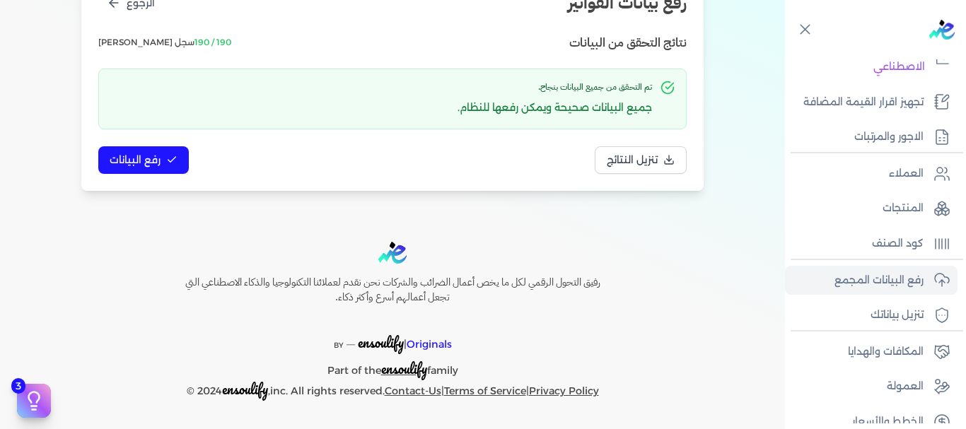
scroll to position [208, 0]
click at [146, 174] on div "رفع بيانات الفواتير الرجوع نتائج التحقق من البيانات 190 / 190 سجل صالح تم التحق…" at bounding box center [392, 82] width 622 height 218
click at [146, 166] on span "رفع البيانات" at bounding box center [135, 160] width 51 height 15
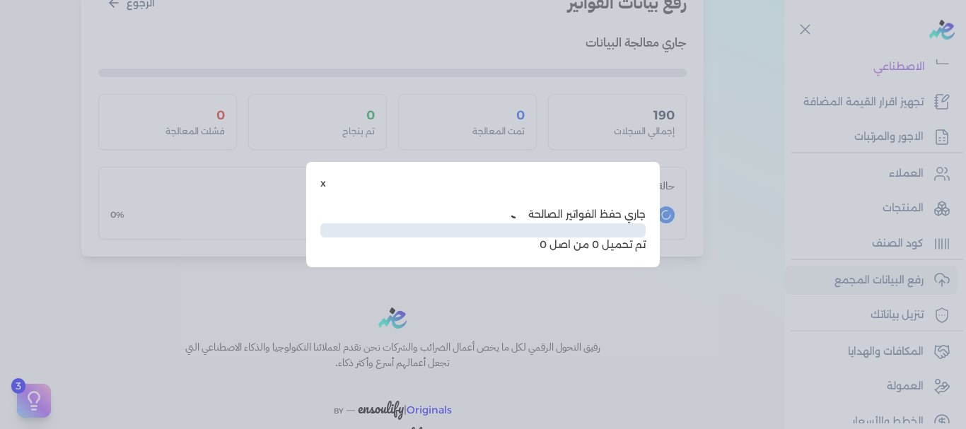
scroll to position [130, 0]
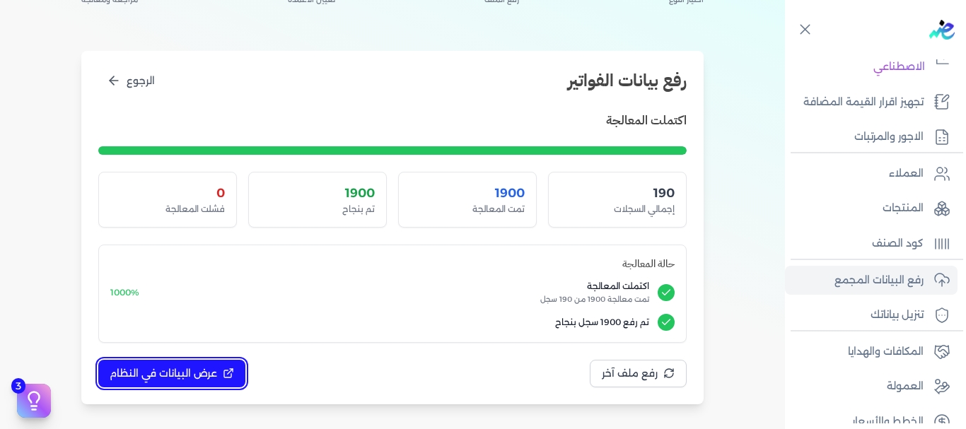
click at [206, 369] on span "عرض البيانات في النظام" at bounding box center [163, 373] width 107 height 15
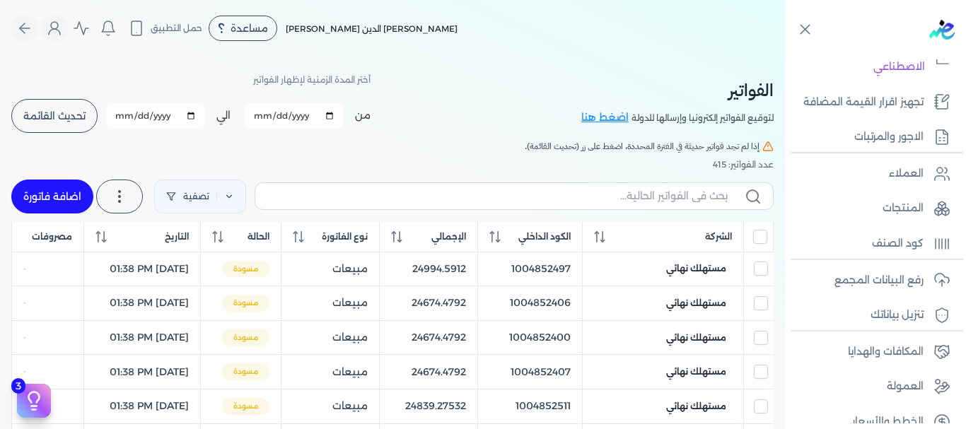
click at [336, 113] on input "[DATE]" at bounding box center [294, 115] width 99 height 25
click at [332, 119] on input "[DATE]" at bounding box center [294, 115] width 99 height 25
type input "[DATE]"
click at [68, 116] on span "تحديث القائمة" at bounding box center [54, 116] width 62 height 10
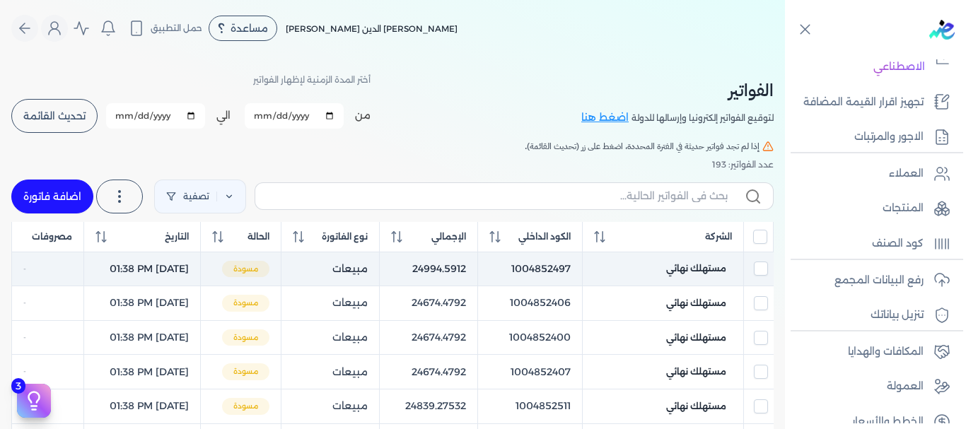
checkbox input "false"
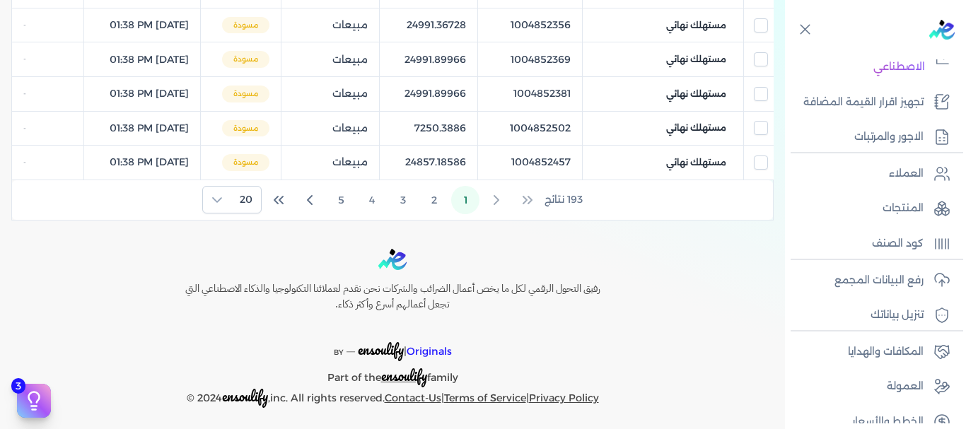
scroll to position [759, 0]
click at [437, 205] on button "2" at bounding box center [434, 201] width 28 height 28
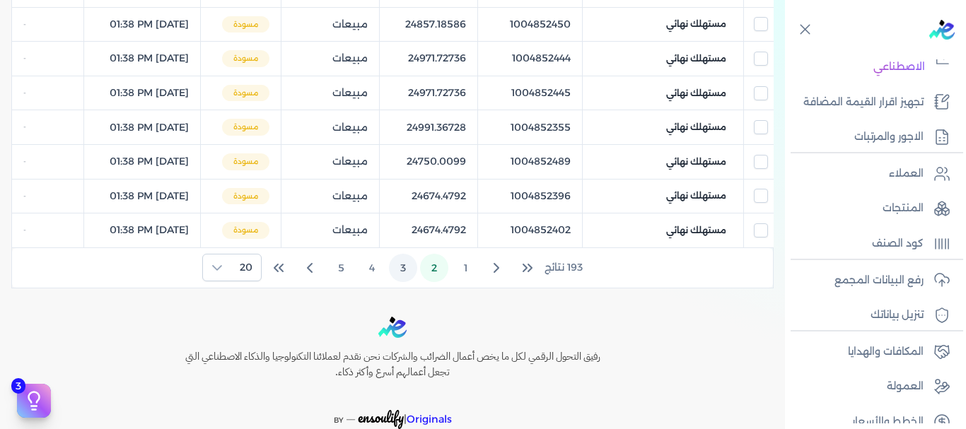
scroll to position [692, 0]
click at [406, 270] on button "3" at bounding box center [403, 267] width 28 height 28
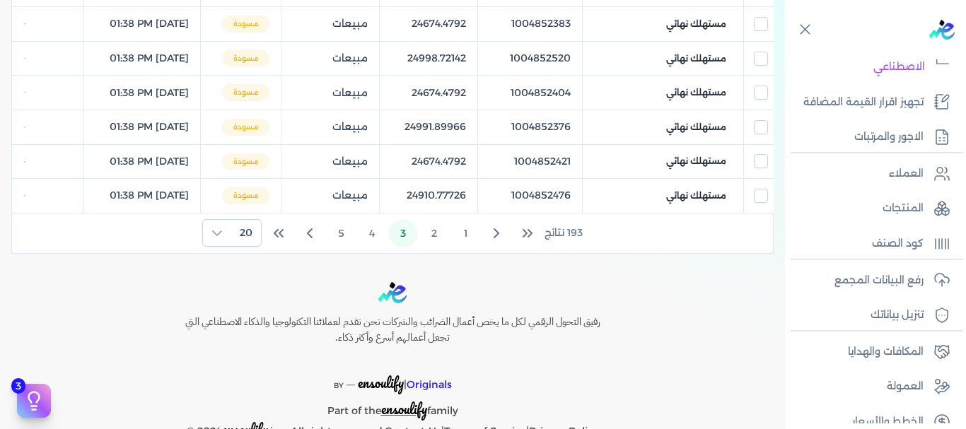
scroll to position [742, 0]
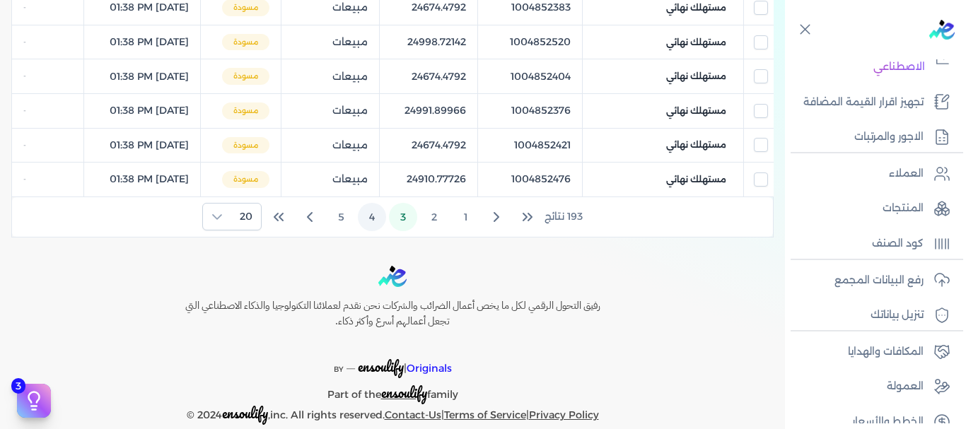
click at [370, 220] on button "4" at bounding box center [372, 217] width 28 height 28
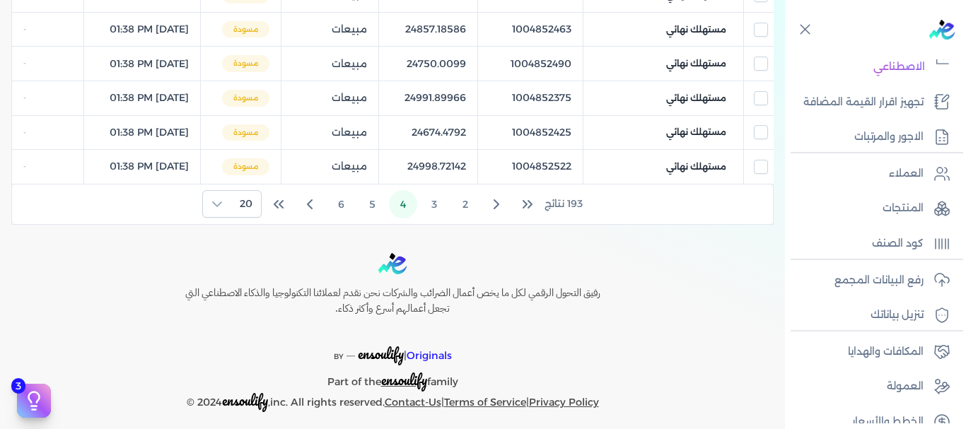
scroll to position [766, 0]
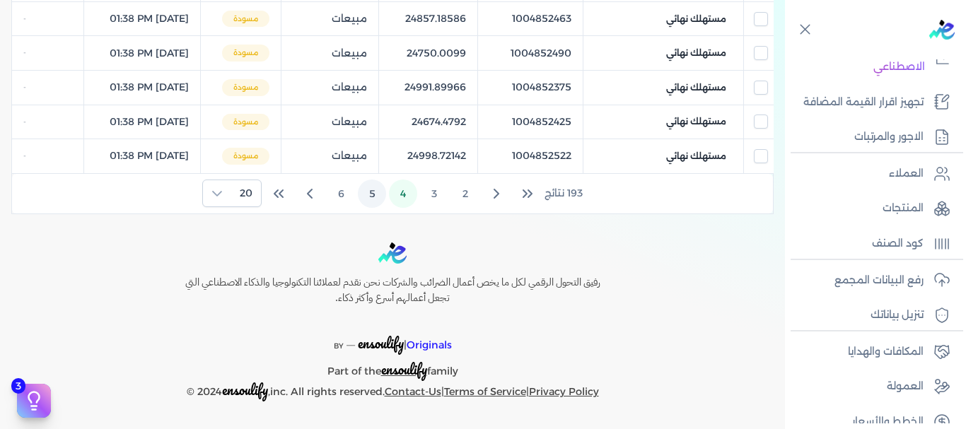
click at [370, 192] on button "5" at bounding box center [372, 194] width 28 height 28
click at [373, 200] on button "6" at bounding box center [372, 194] width 28 height 28
click at [375, 197] on button "7" at bounding box center [372, 194] width 28 height 28
click at [370, 195] on button "8" at bounding box center [372, 194] width 28 height 28
click at [375, 194] on button "9" at bounding box center [372, 194] width 28 height 28
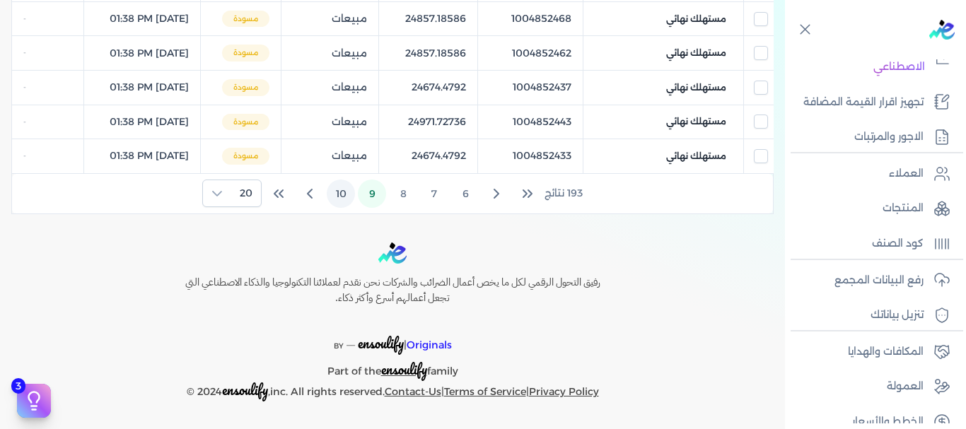
click at [347, 189] on button "10" at bounding box center [341, 194] width 28 height 28
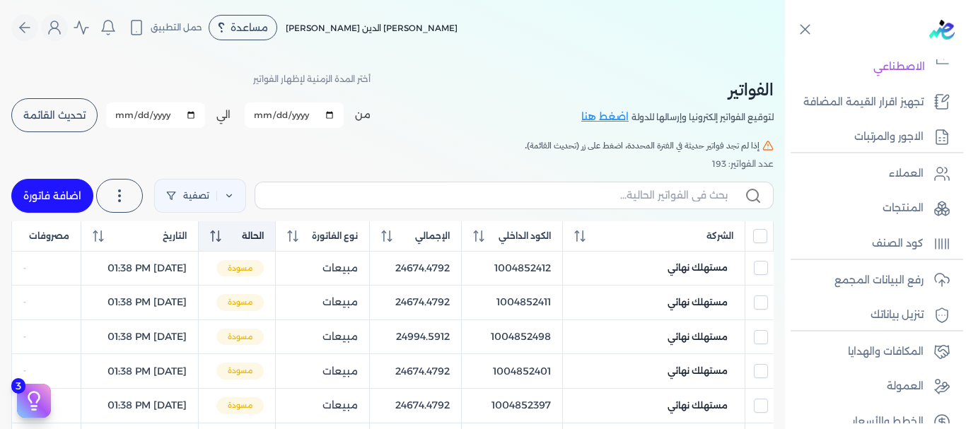
scroll to position [0, 0]
click at [63, 34] on icon "Global" at bounding box center [54, 28] width 17 height 17
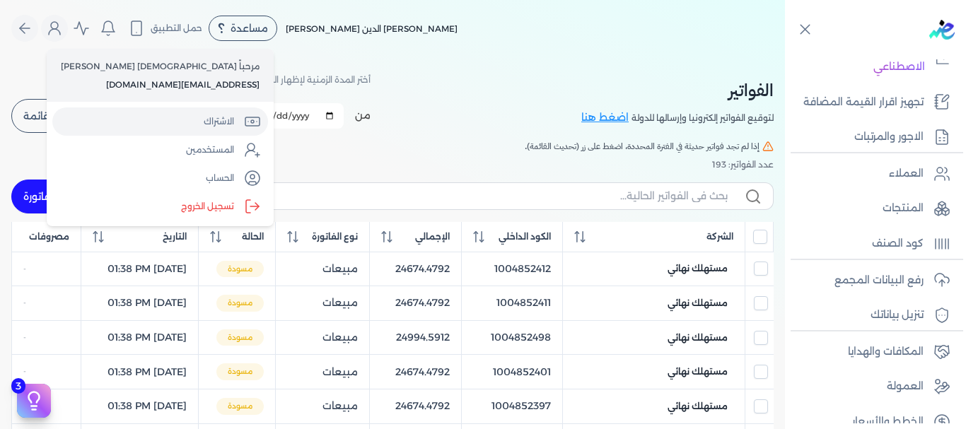
click at [123, 123] on link "الاشتراك" at bounding box center [160, 121] width 216 height 28
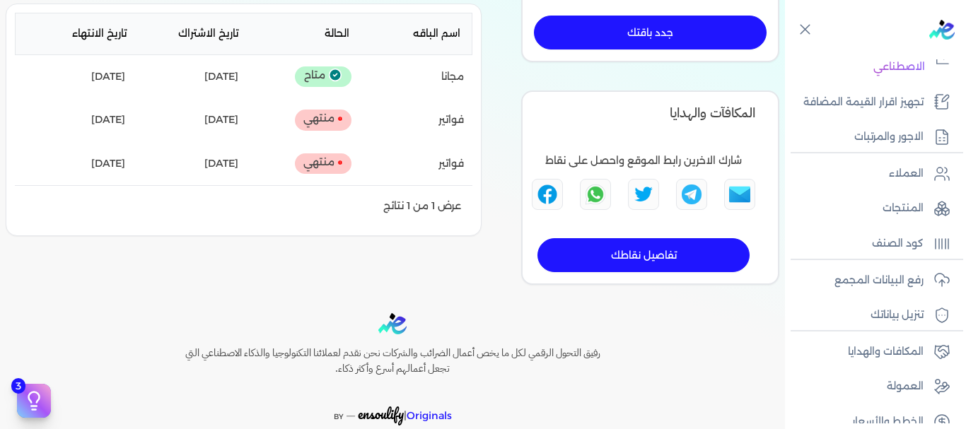
scroll to position [329, 0]
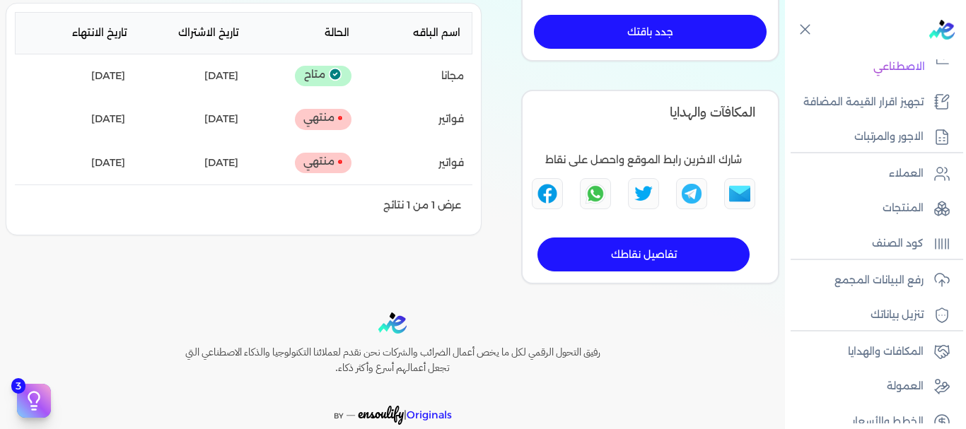
click at [684, 25] on link "جدد باقتك" at bounding box center [650, 32] width 233 height 34
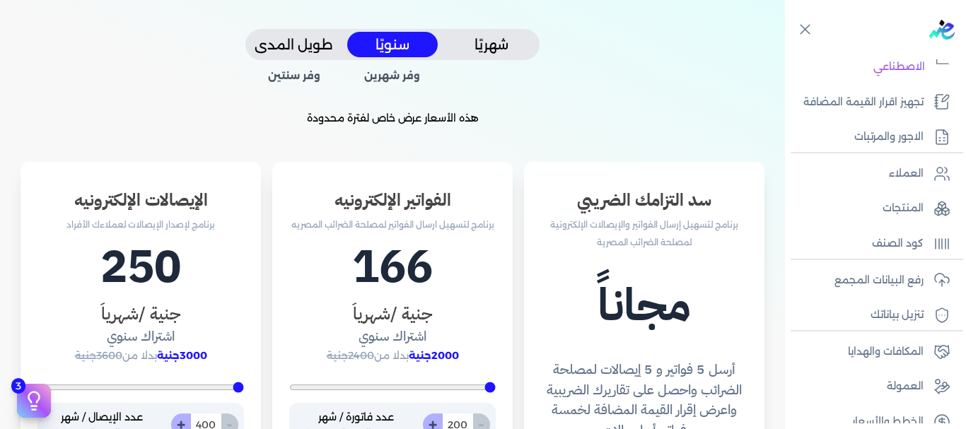
click at [495, 46] on button "شهريًا" at bounding box center [491, 45] width 90 height 26
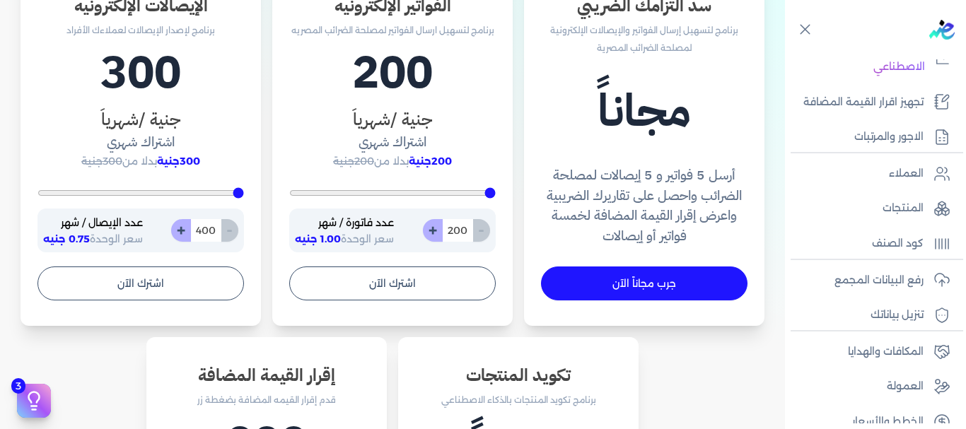
scroll to position [525, 0]
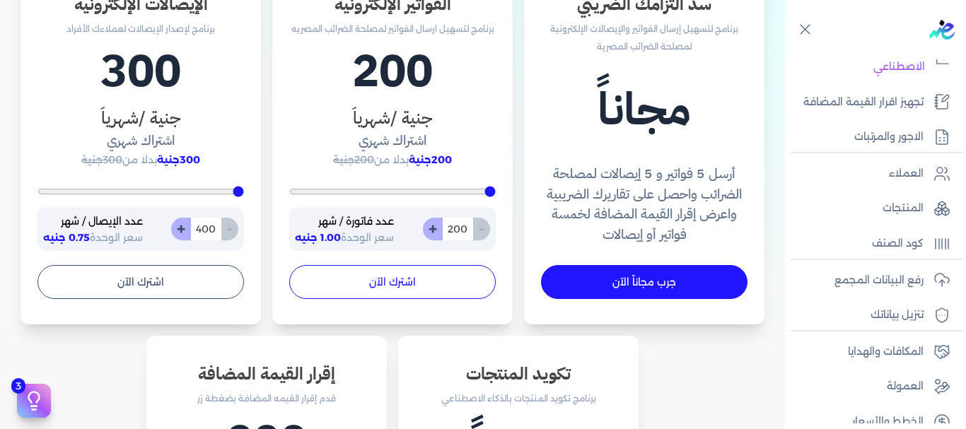
click at [392, 283] on button "اشترك الآن" at bounding box center [392, 282] width 206 height 34
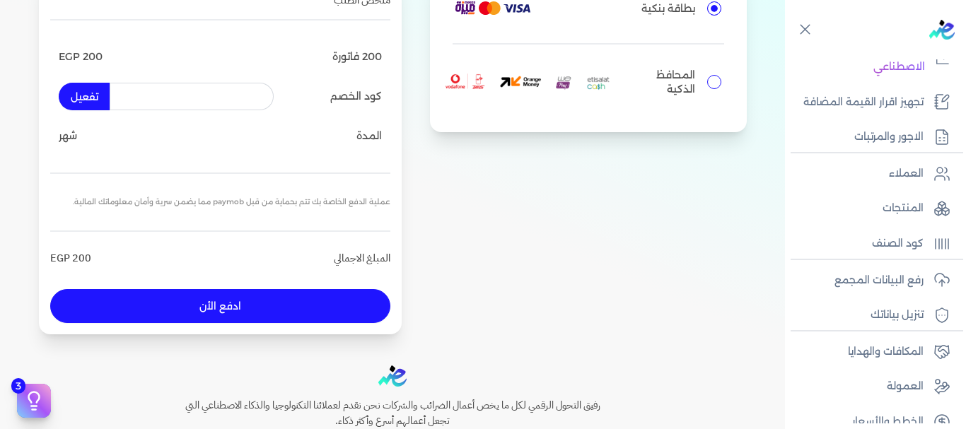
scroll to position [165, 0]
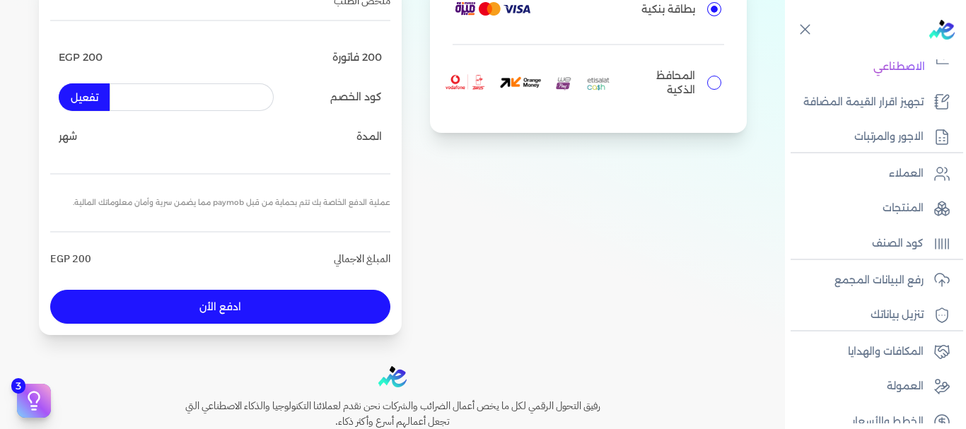
click at [223, 314] on button "ادفع الأن" at bounding box center [220, 307] width 340 height 34
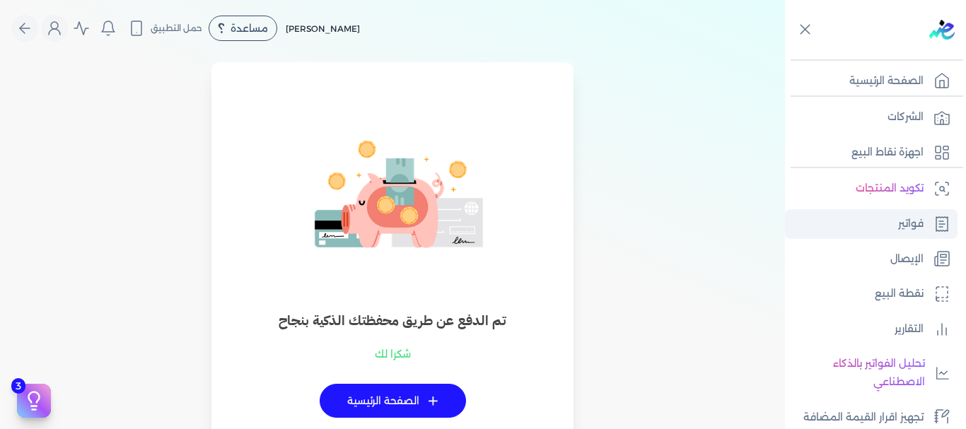
click at [903, 220] on p "فواتير" at bounding box center [910, 224] width 25 height 18
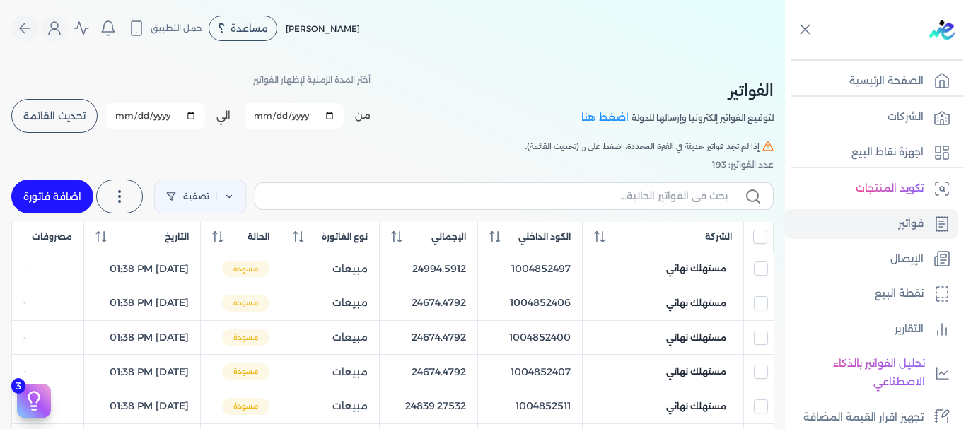
click at [43, 123] on button "تحديث القائمة" at bounding box center [54, 116] width 86 height 34
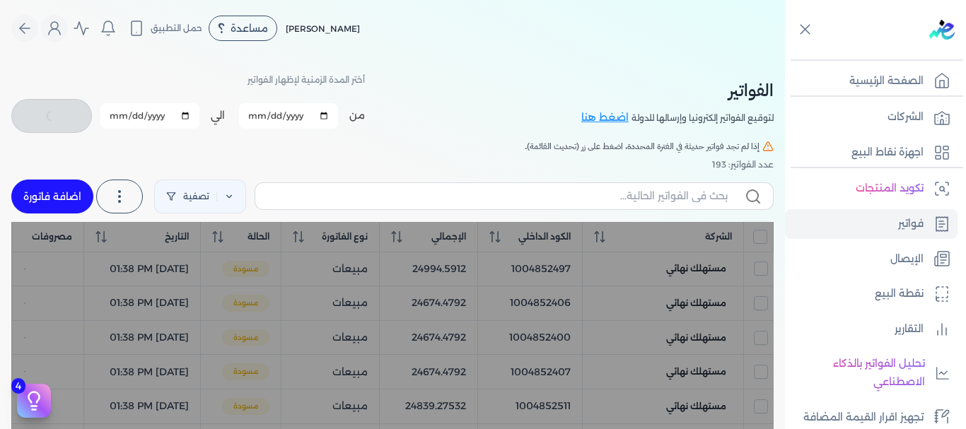
checkbox input "false"
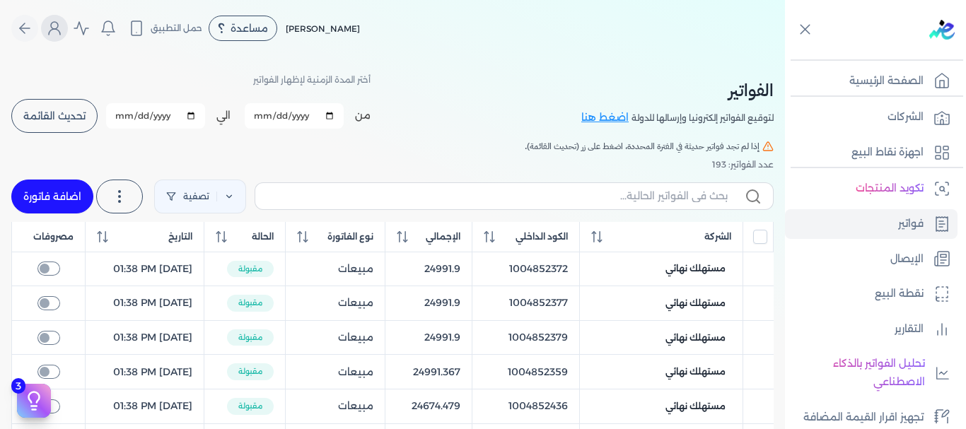
click at [59, 33] on icon "Global" at bounding box center [54, 28] width 17 height 17
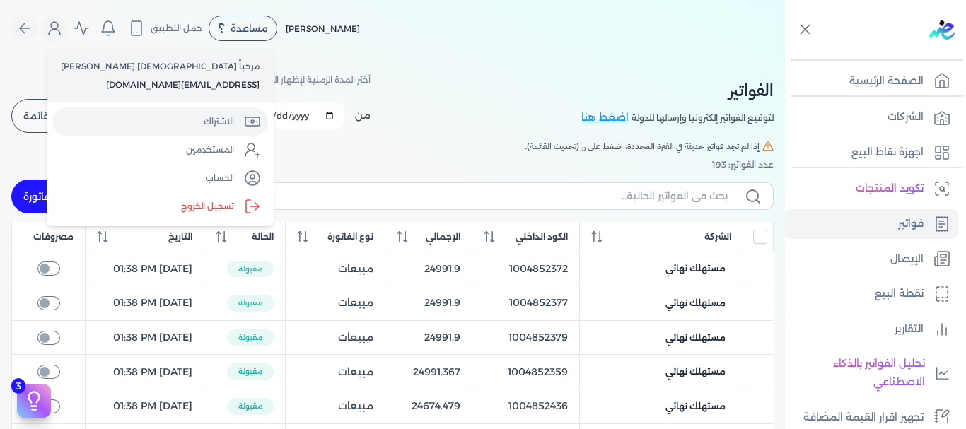
click at [140, 118] on link "الاشتراك" at bounding box center [160, 121] width 216 height 28
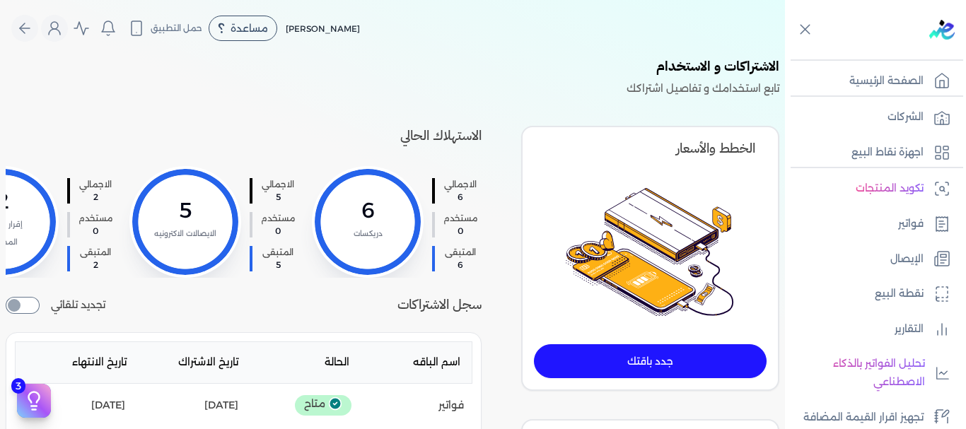
scroll to position [0, -197]
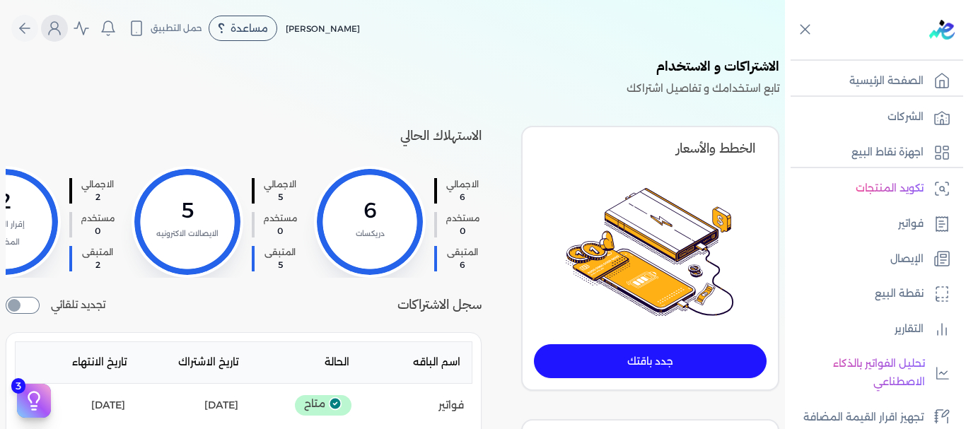
click at [49, 31] on button "Global" at bounding box center [54, 28] width 27 height 27
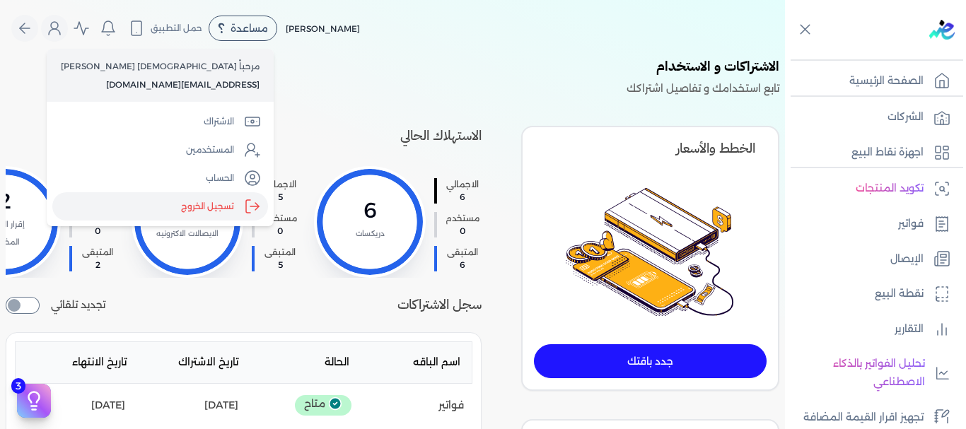
click at [149, 212] on label "تسجيل الخروج" at bounding box center [160, 206] width 216 height 28
click at [785, 57] on input "Close" at bounding box center [785, 57] width 0 height 0
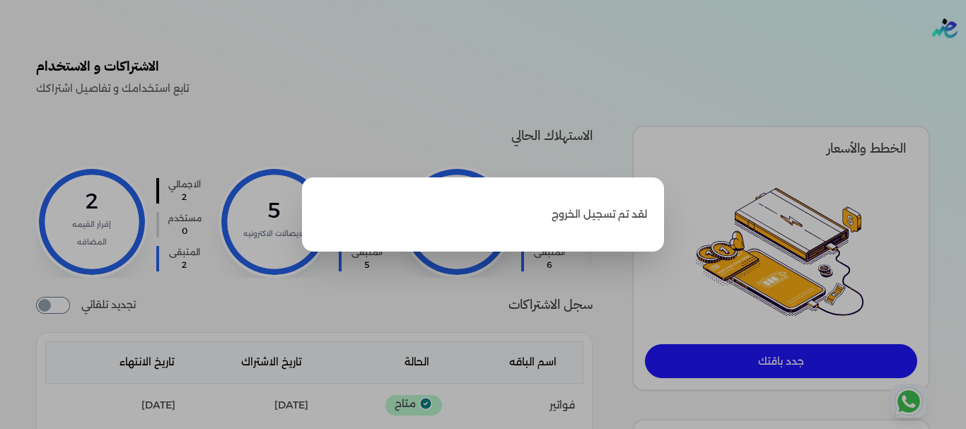
scroll to position [0, -173]
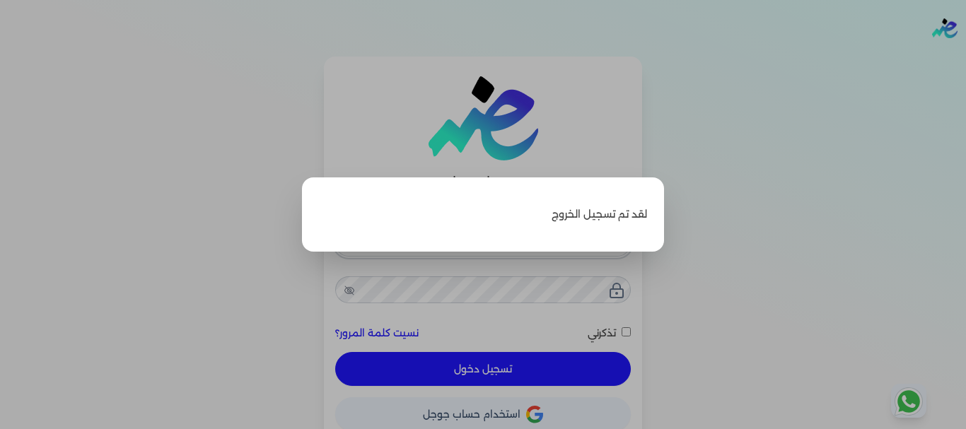
type input "[EMAIL_ADDRESS][DOMAIN_NAME]"
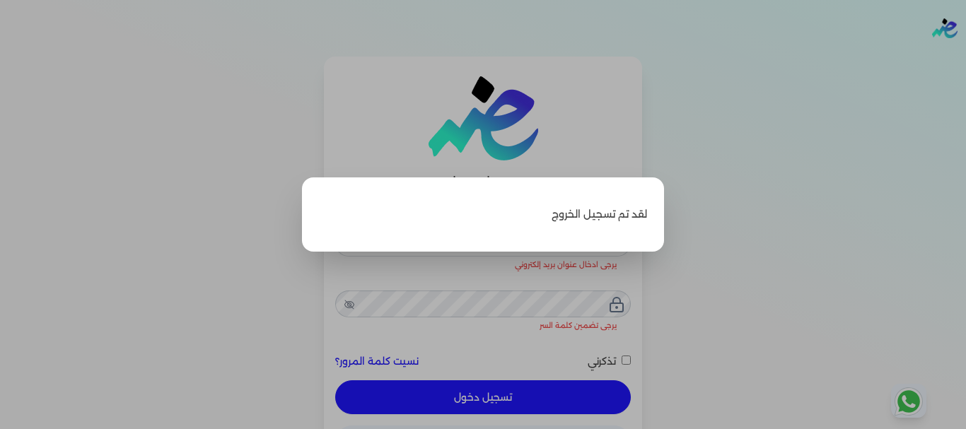
checkbox input "false"
